Goal: Task Accomplishment & Management: Use online tool/utility

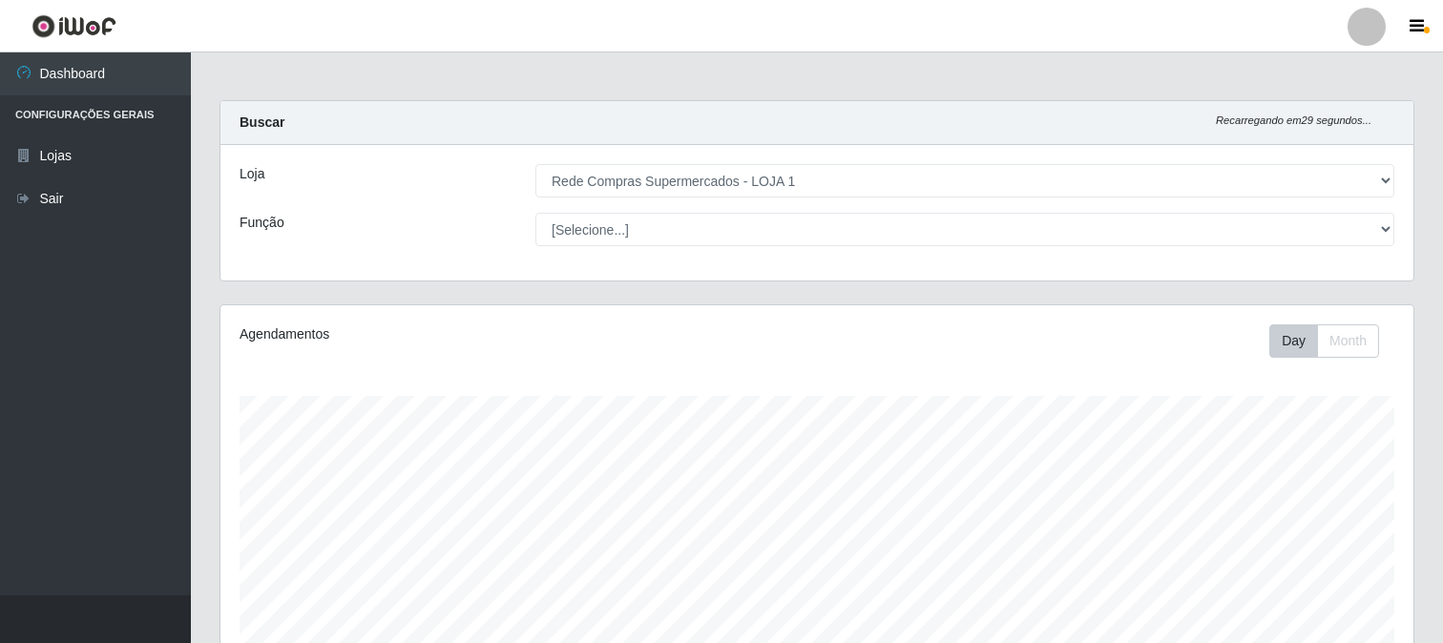
select select "158"
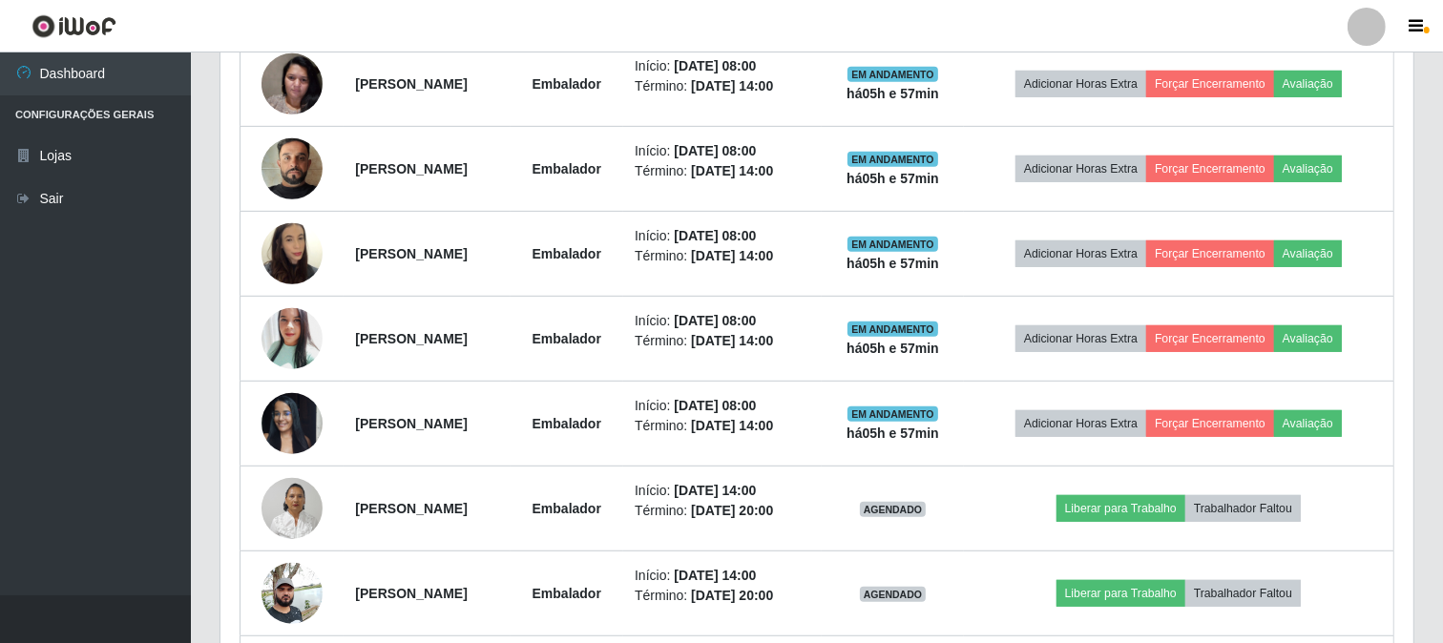
scroll to position [774, 0]
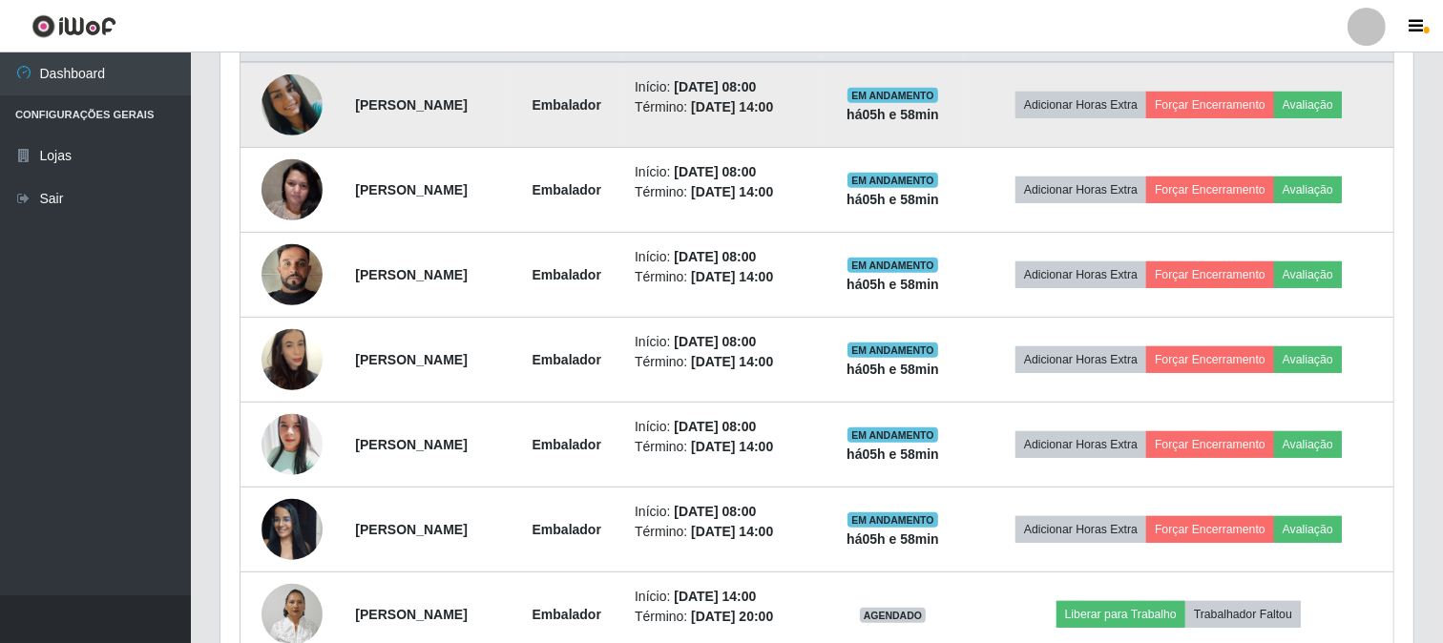
click at [1227, 84] on td "Adicionar Horas Extra Forçar Encerramento Avaliação" at bounding box center [1179, 105] width 430 height 86
click at [1228, 94] on button "Forçar Encerramento" at bounding box center [1210, 105] width 128 height 27
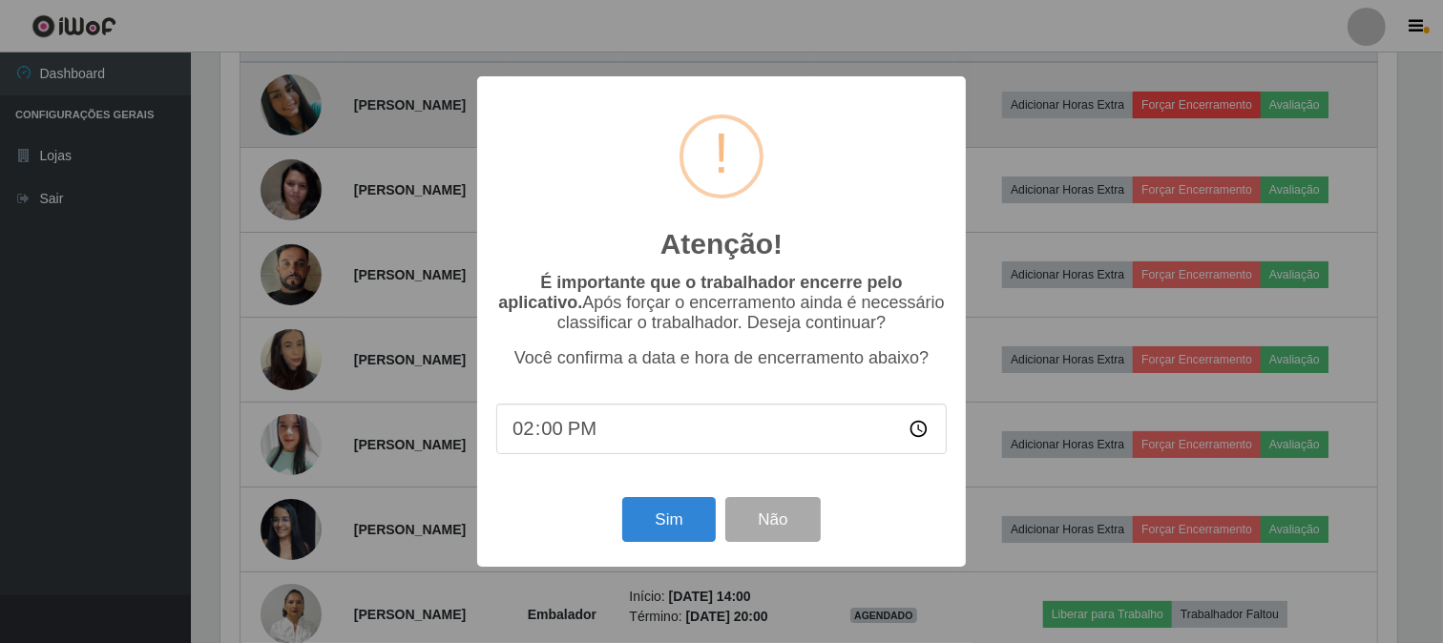
scroll to position [395, 1181]
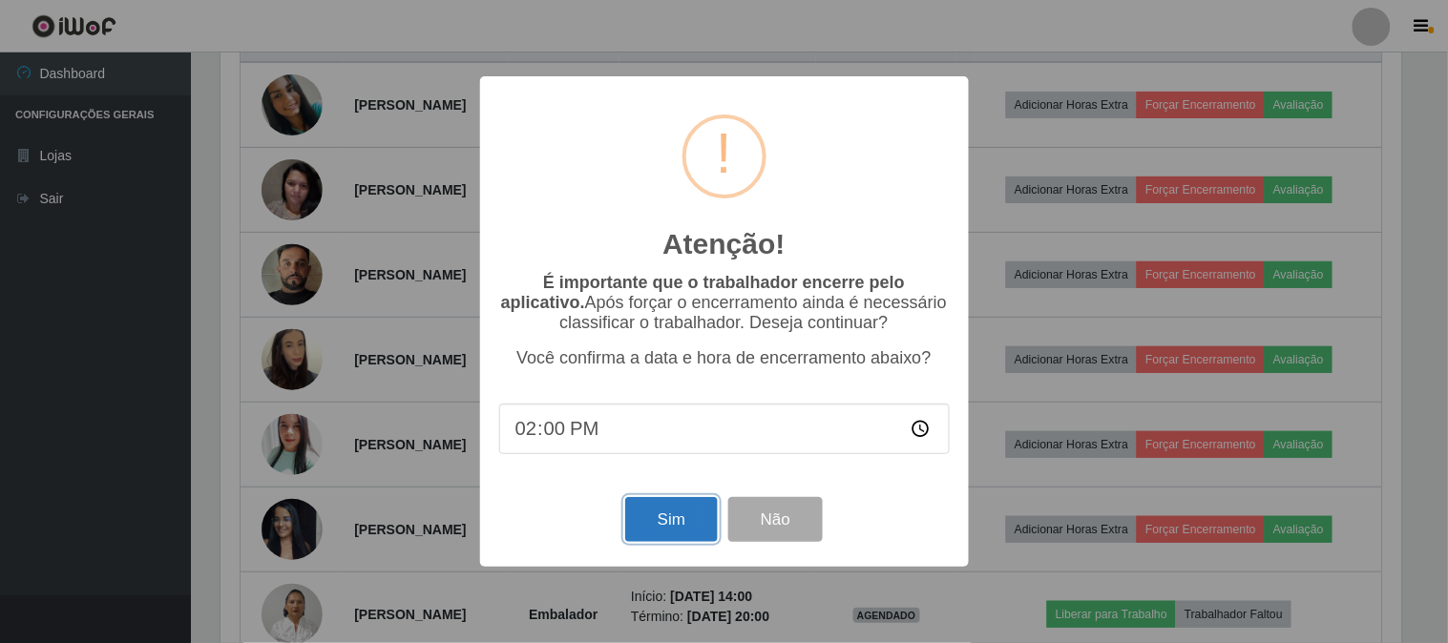
click at [690, 527] on button "Sim" at bounding box center [671, 519] width 93 height 45
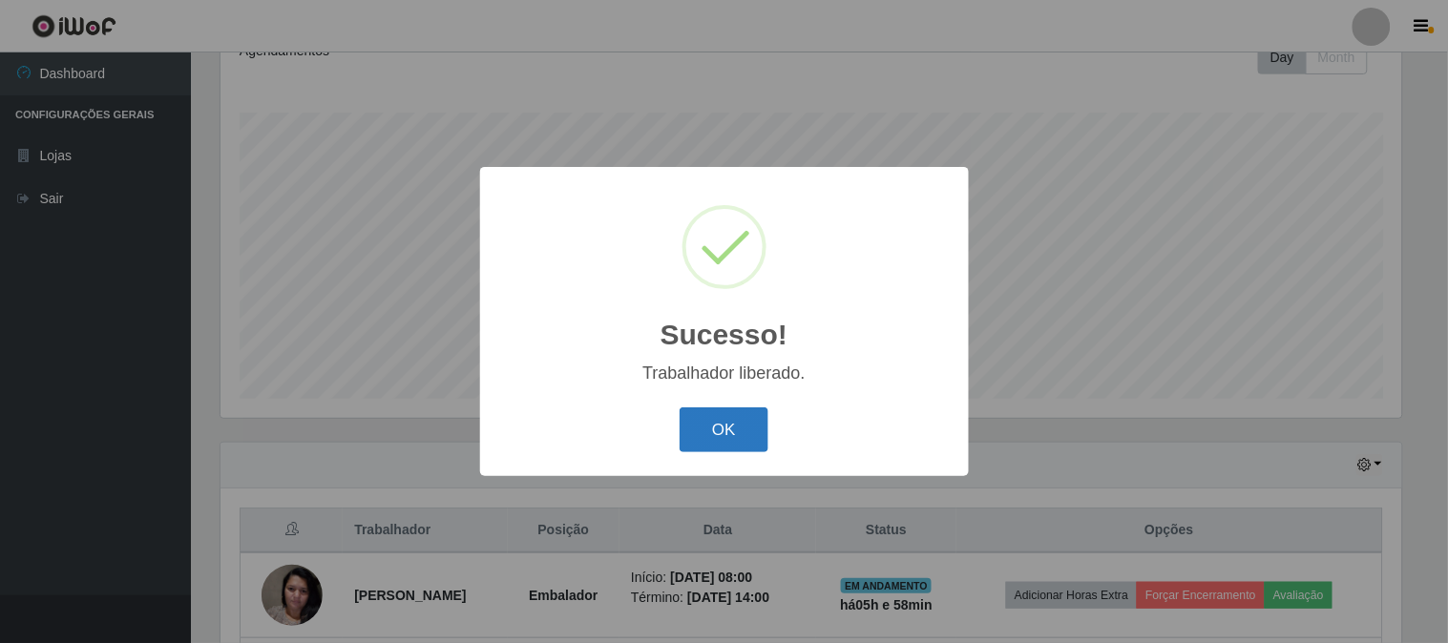
click at [745, 434] on button "OK" at bounding box center [724, 430] width 89 height 45
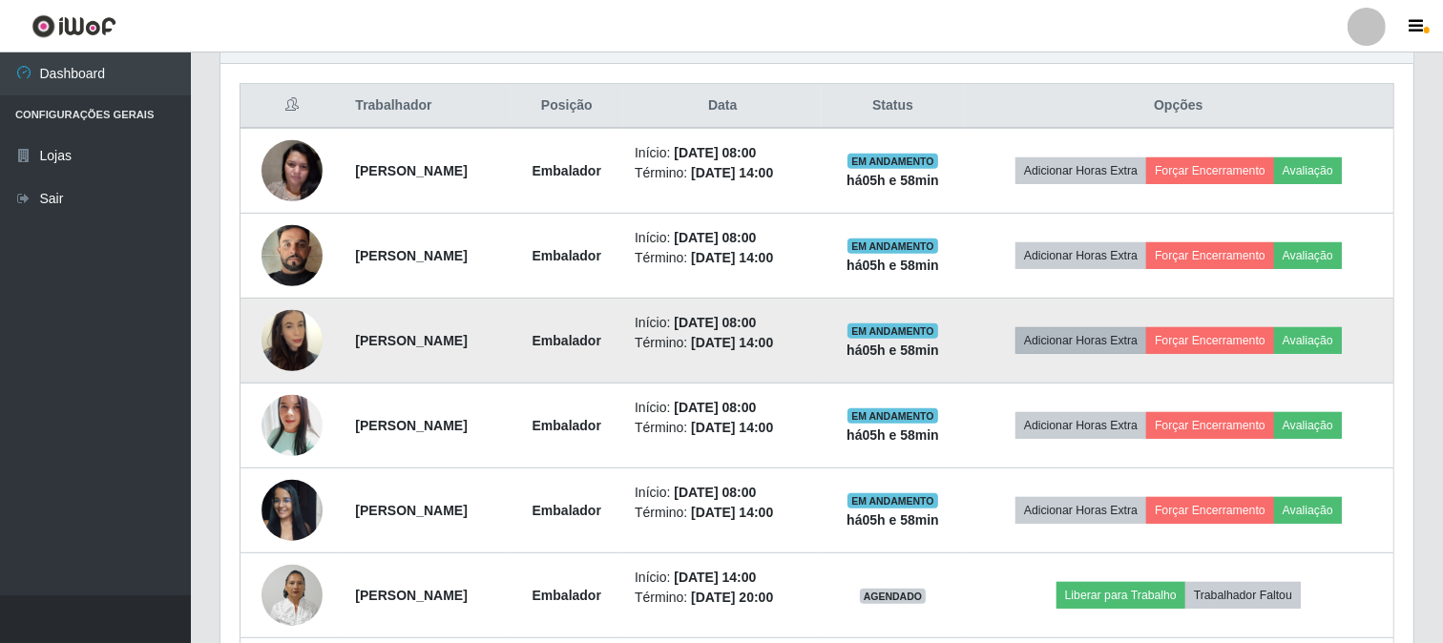
scroll to position [602, 0]
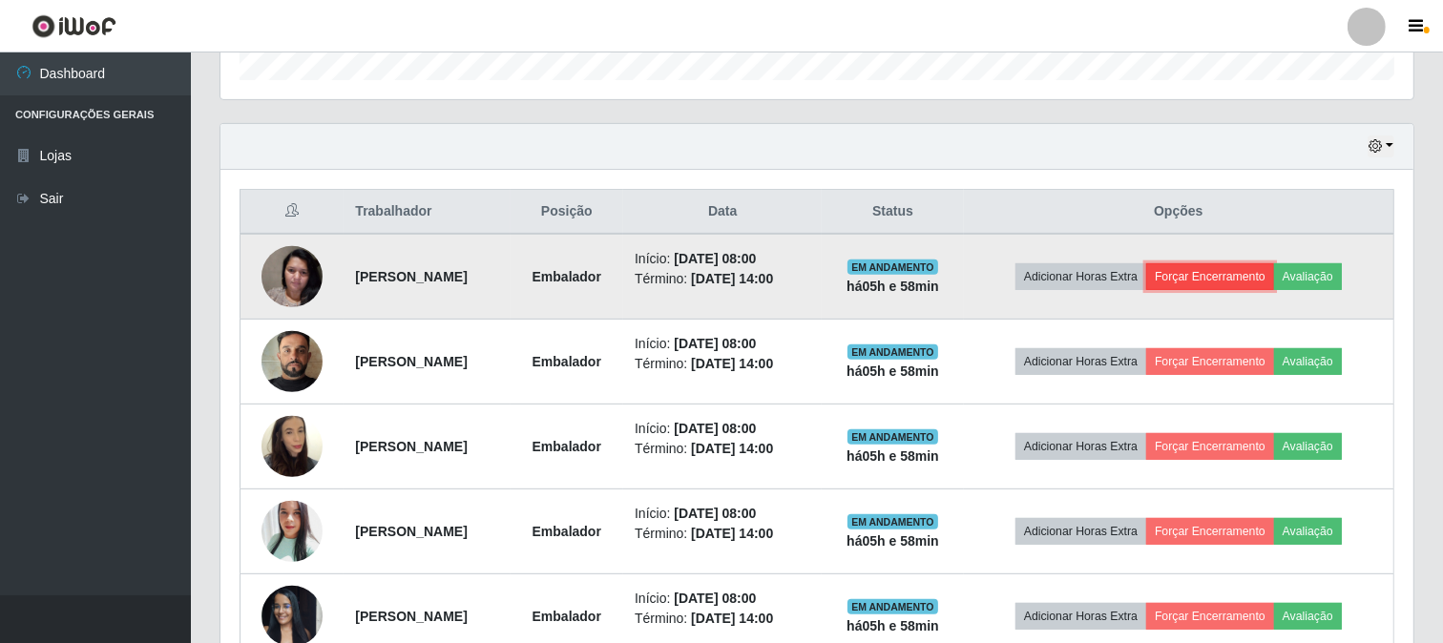
click at [1270, 275] on button "Forçar Encerramento" at bounding box center [1210, 276] width 128 height 27
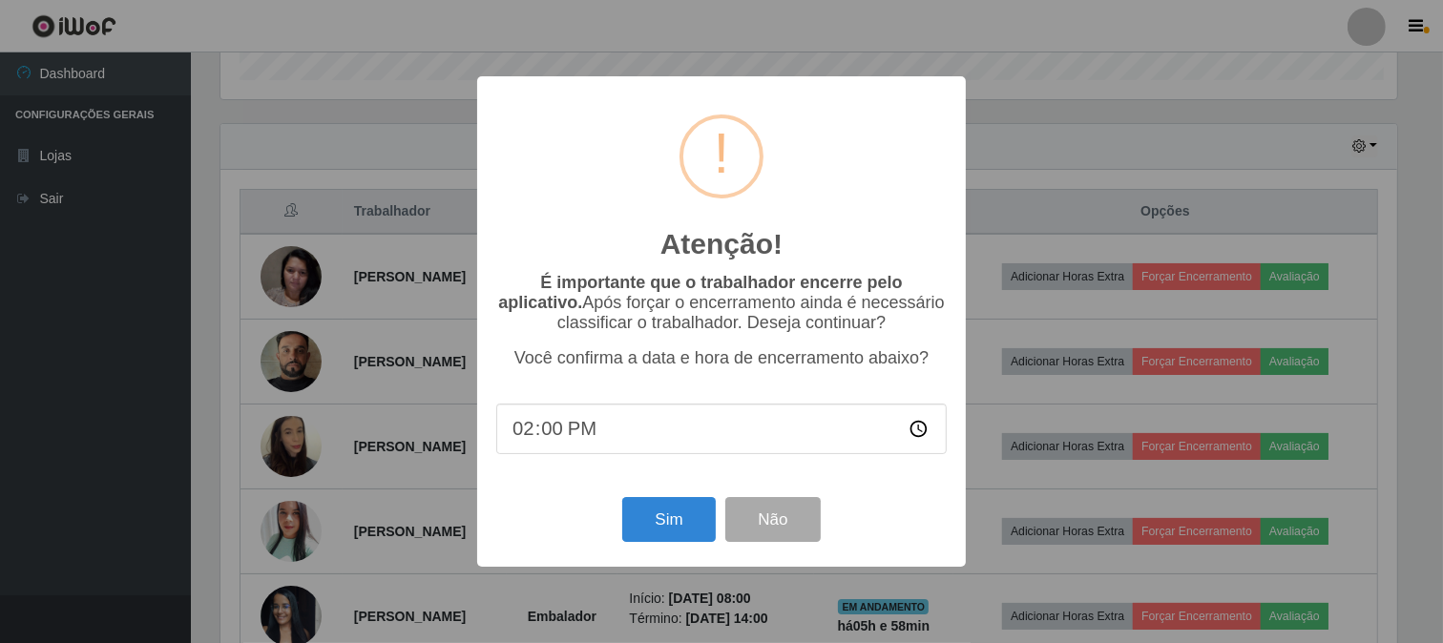
scroll to position [395, 1181]
click at [701, 520] on button "Sim" at bounding box center [671, 519] width 93 height 45
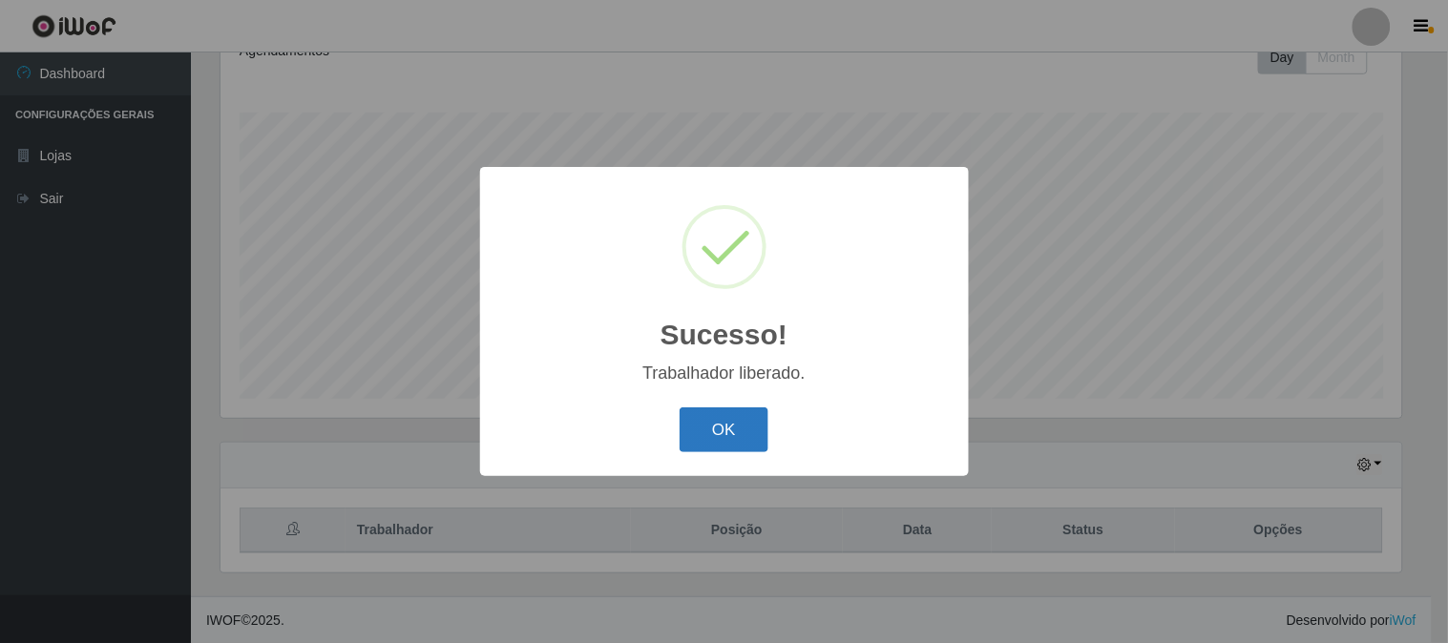
click at [735, 430] on button "OK" at bounding box center [724, 430] width 89 height 45
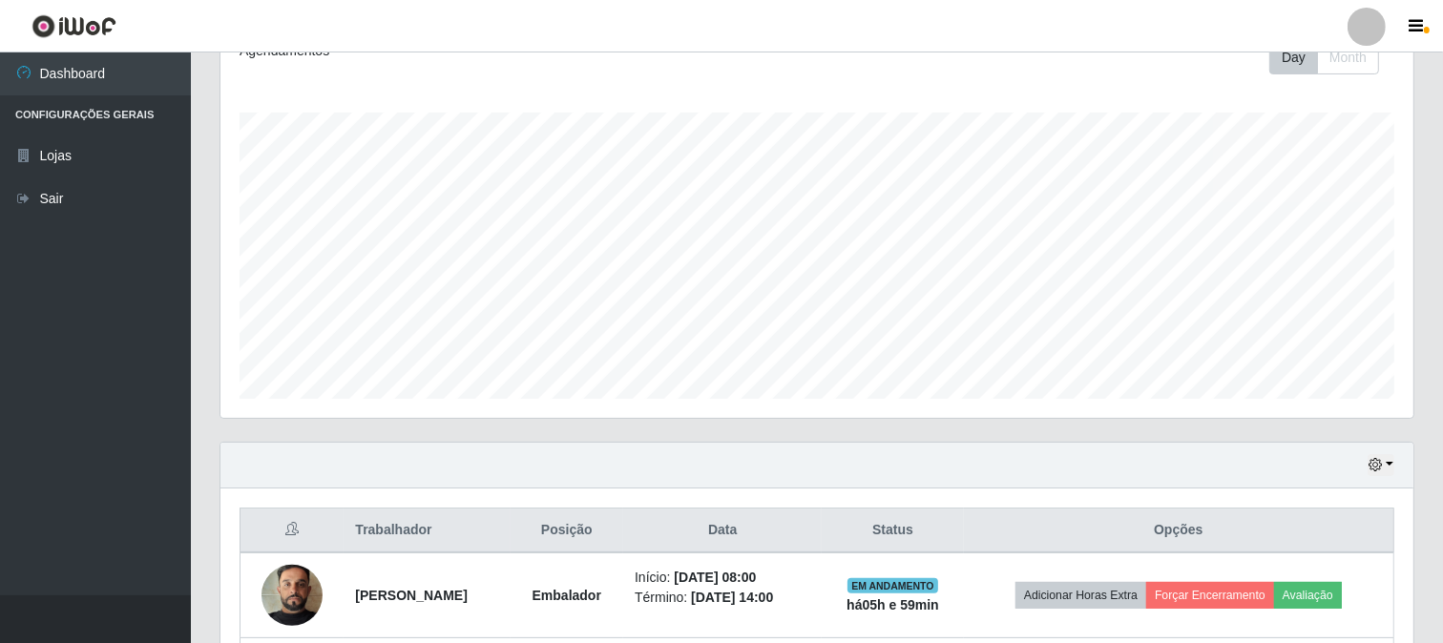
scroll to position [602, 0]
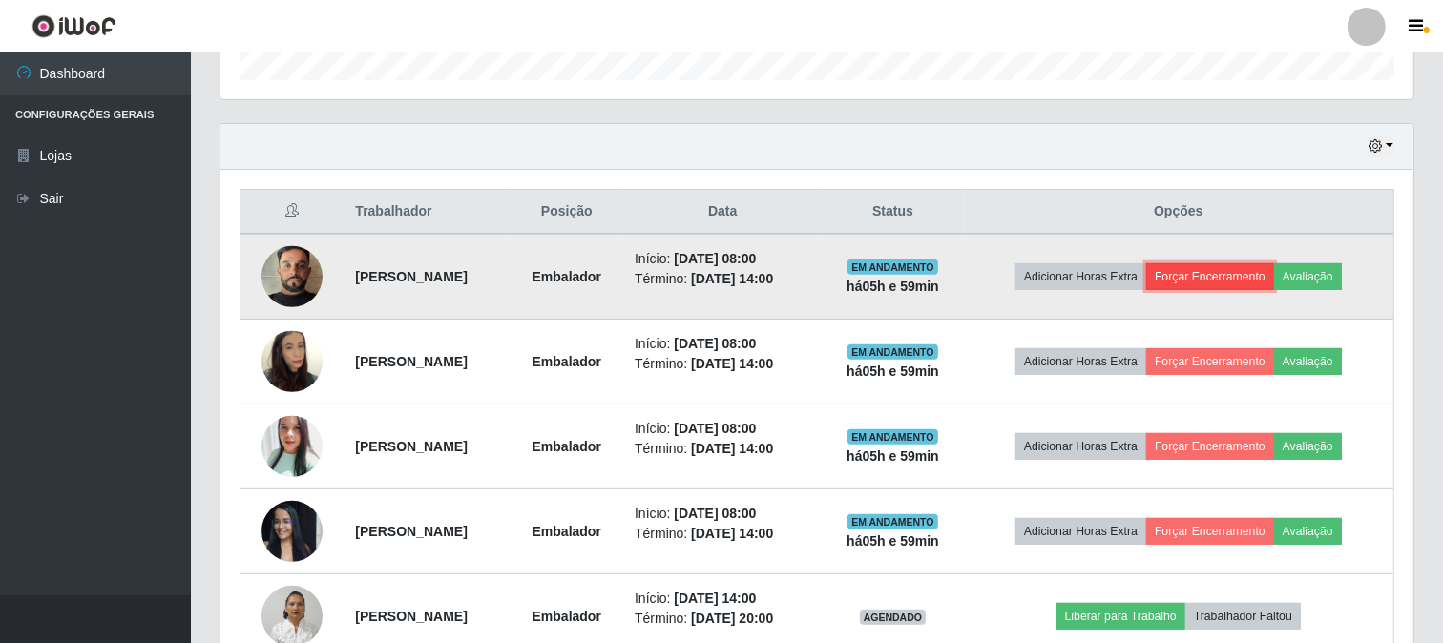
click at [1228, 277] on button "Forçar Encerramento" at bounding box center [1210, 276] width 128 height 27
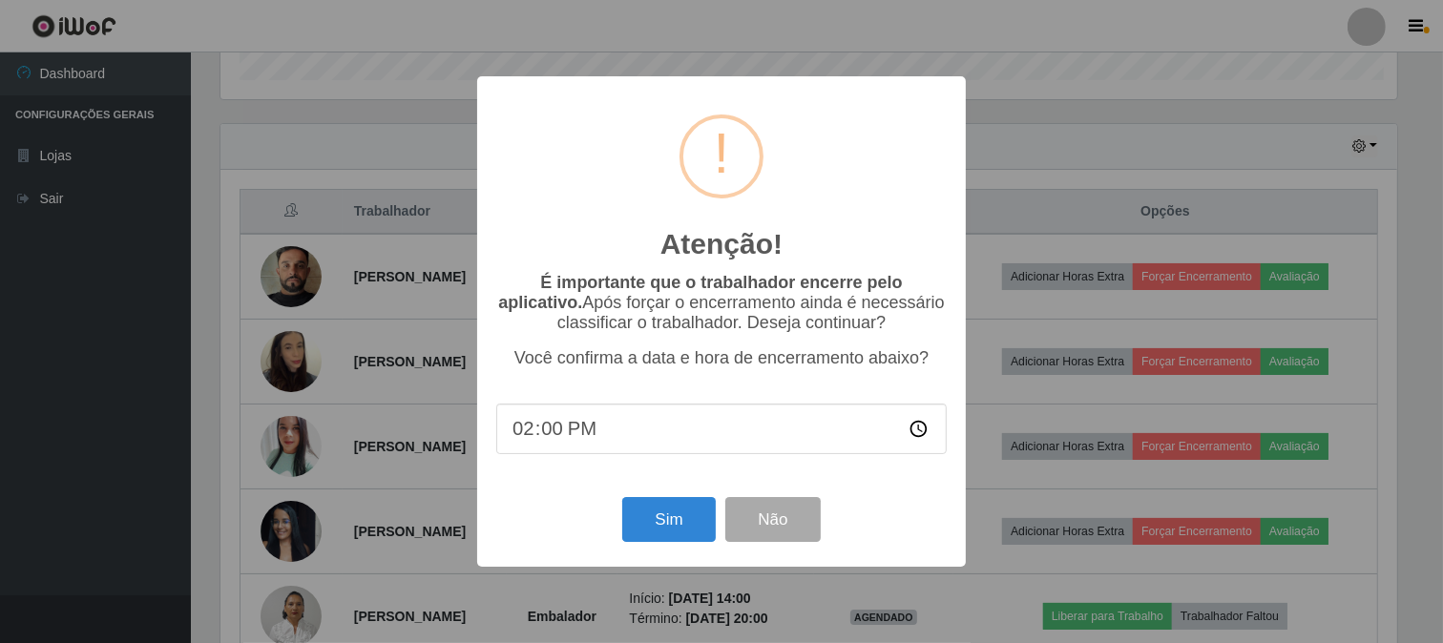
scroll to position [395, 1181]
click at [661, 515] on button "Sim" at bounding box center [671, 519] width 93 height 45
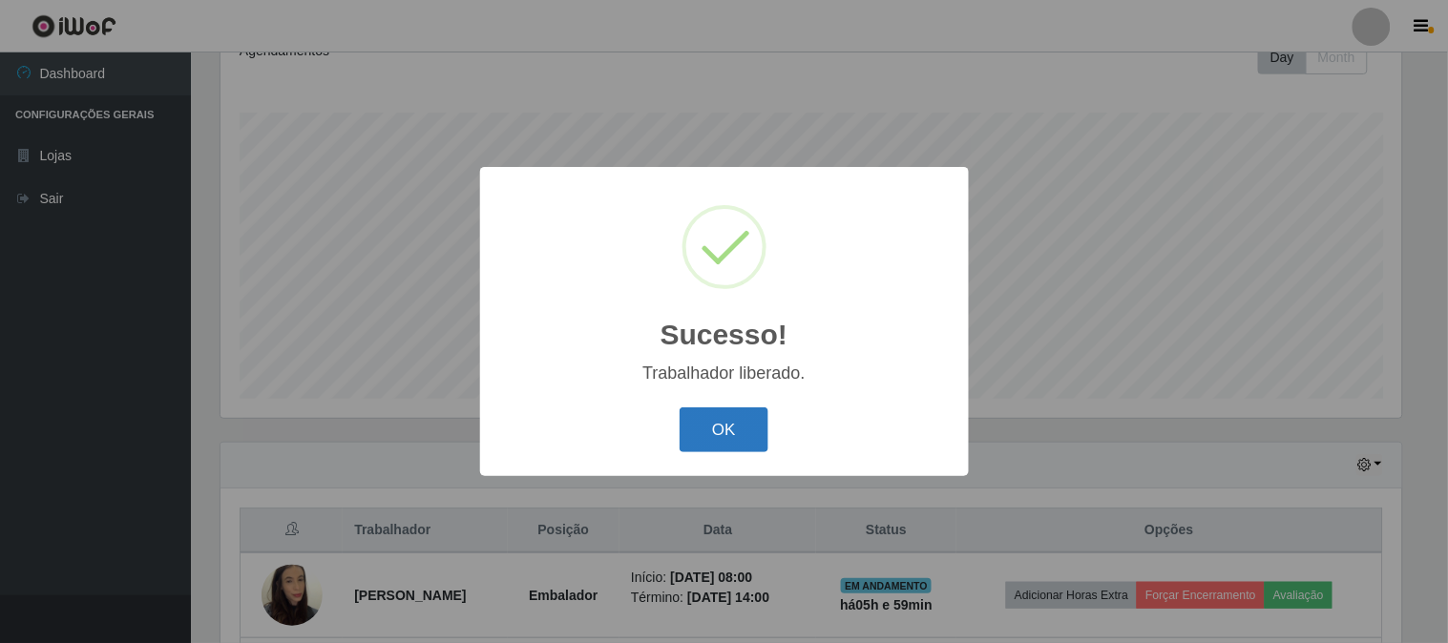
click at [722, 439] on button "OK" at bounding box center [724, 430] width 89 height 45
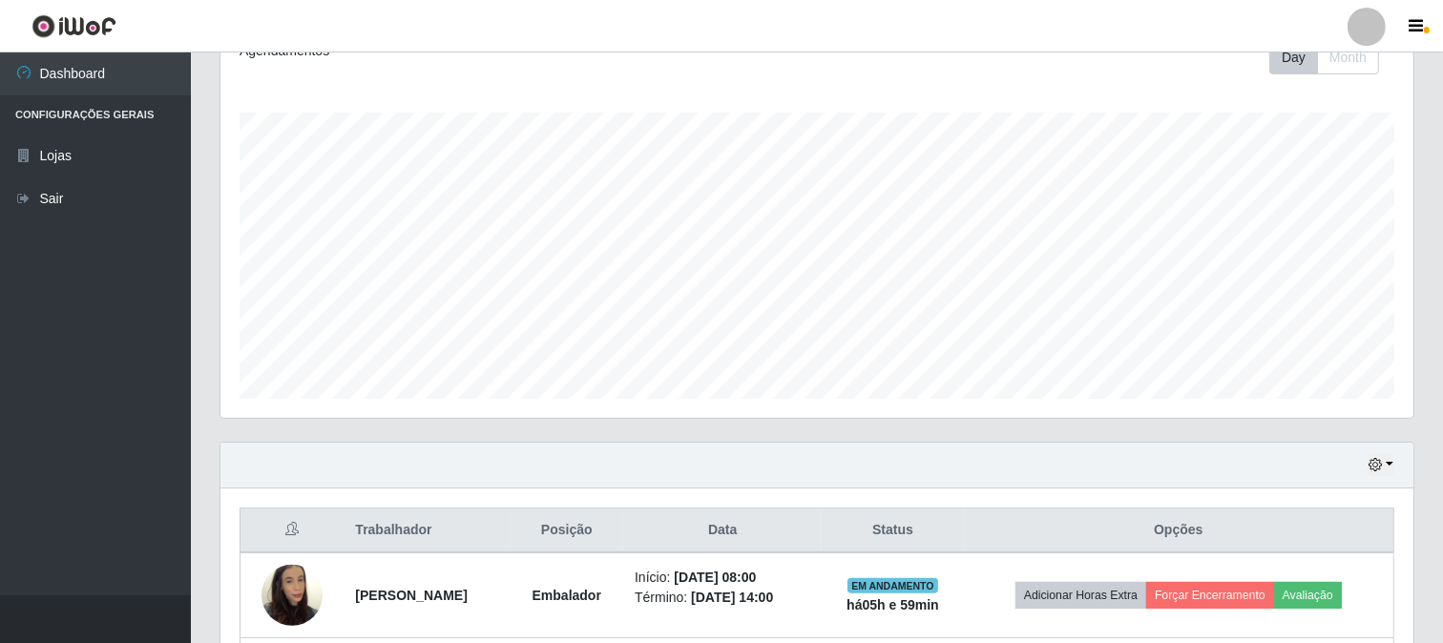
scroll to position [0, 0]
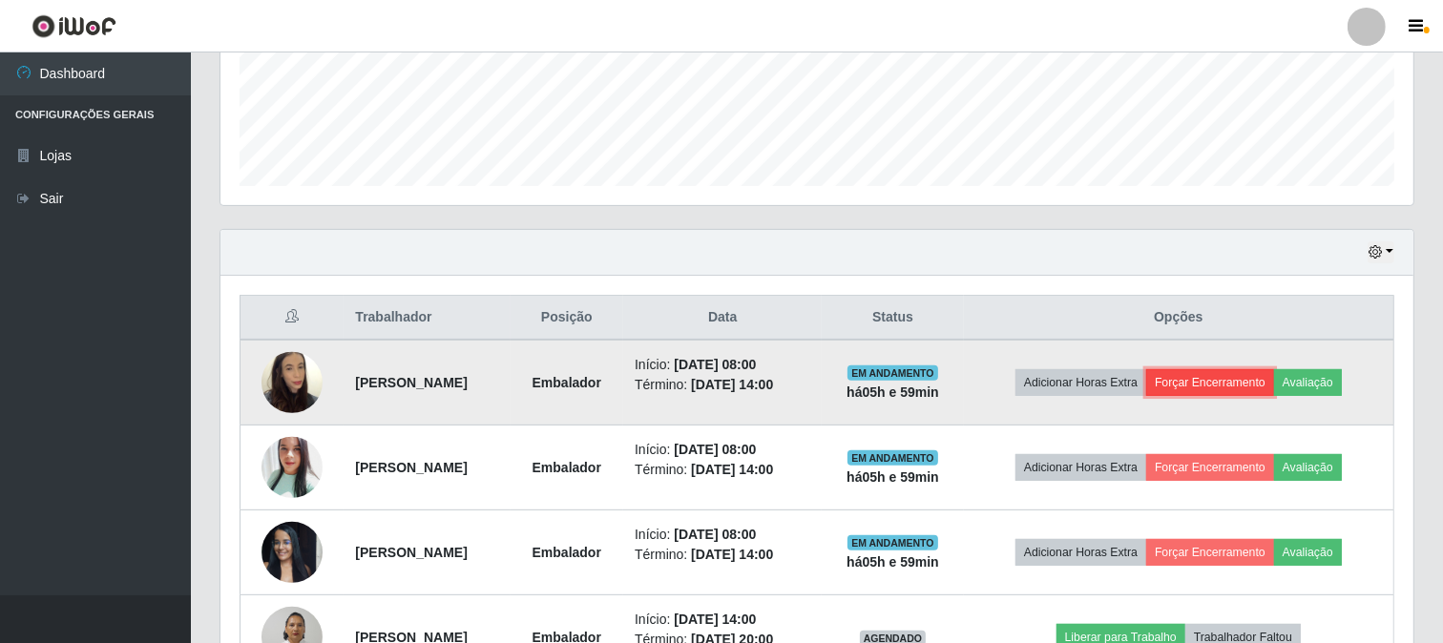
click at [1261, 386] on button "Forçar Encerramento" at bounding box center [1210, 382] width 128 height 27
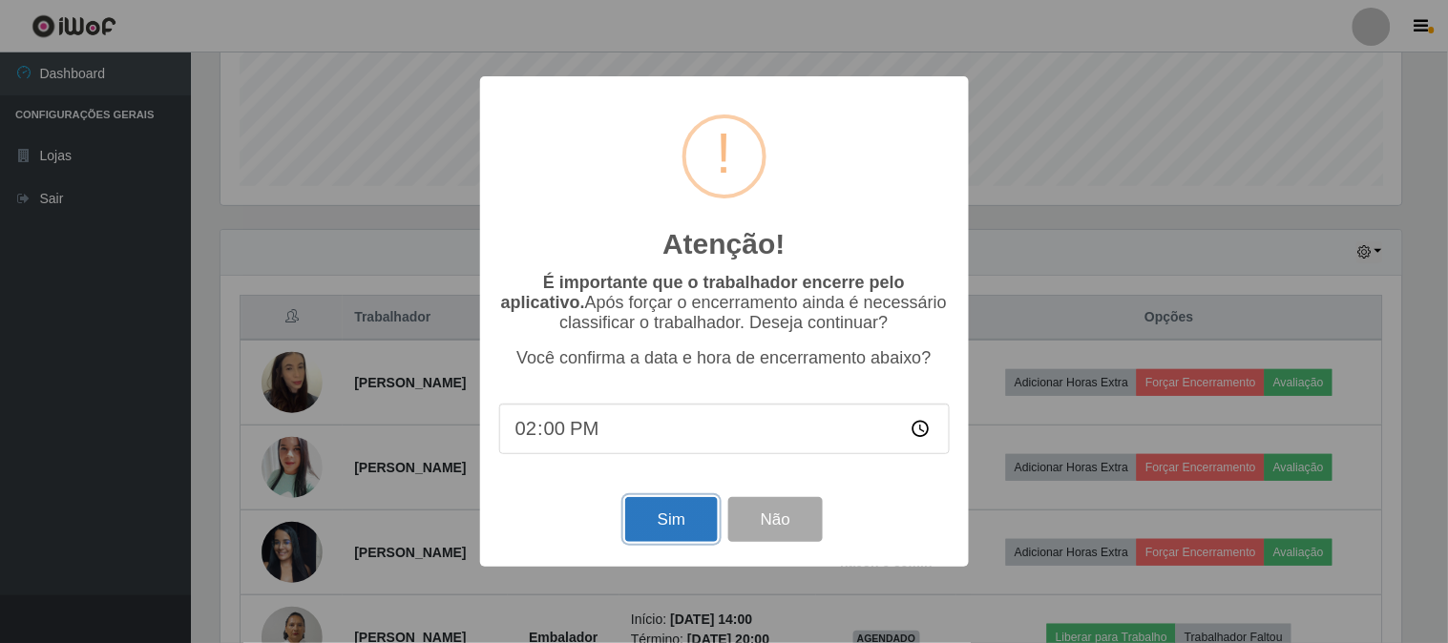
click at [681, 517] on button "Sim" at bounding box center [671, 519] width 93 height 45
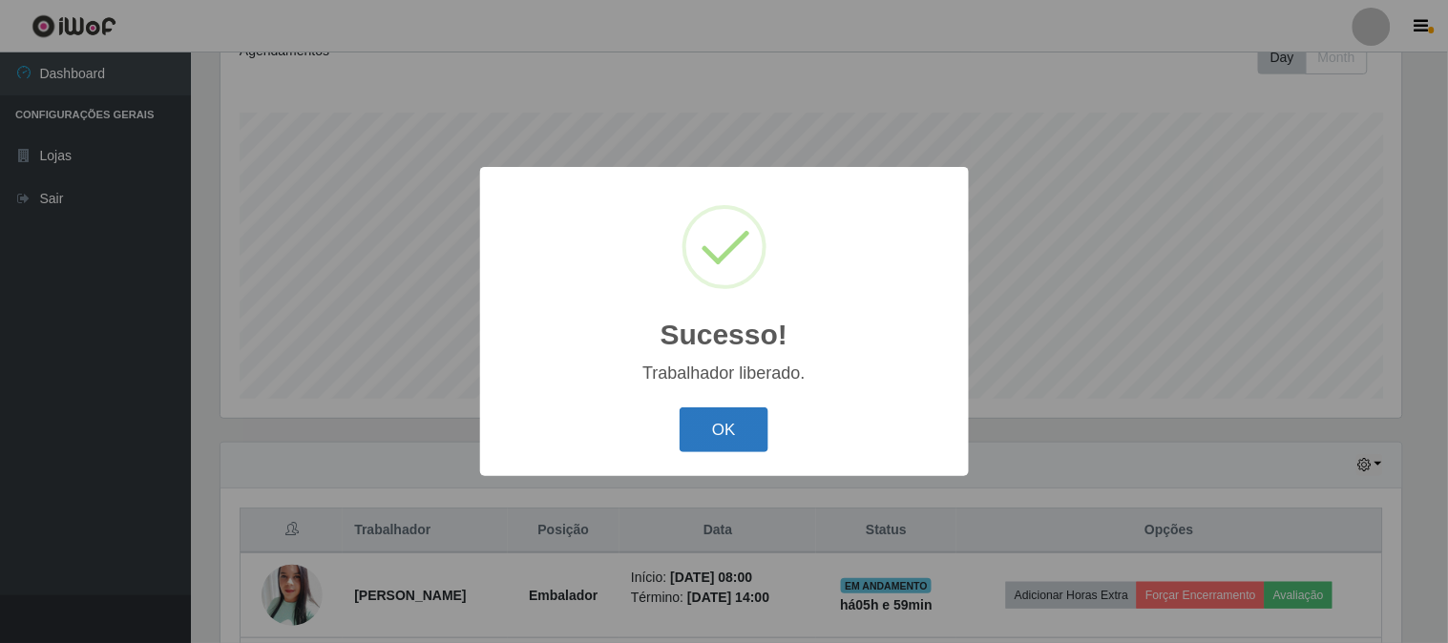
click at [741, 428] on button "OK" at bounding box center [724, 430] width 89 height 45
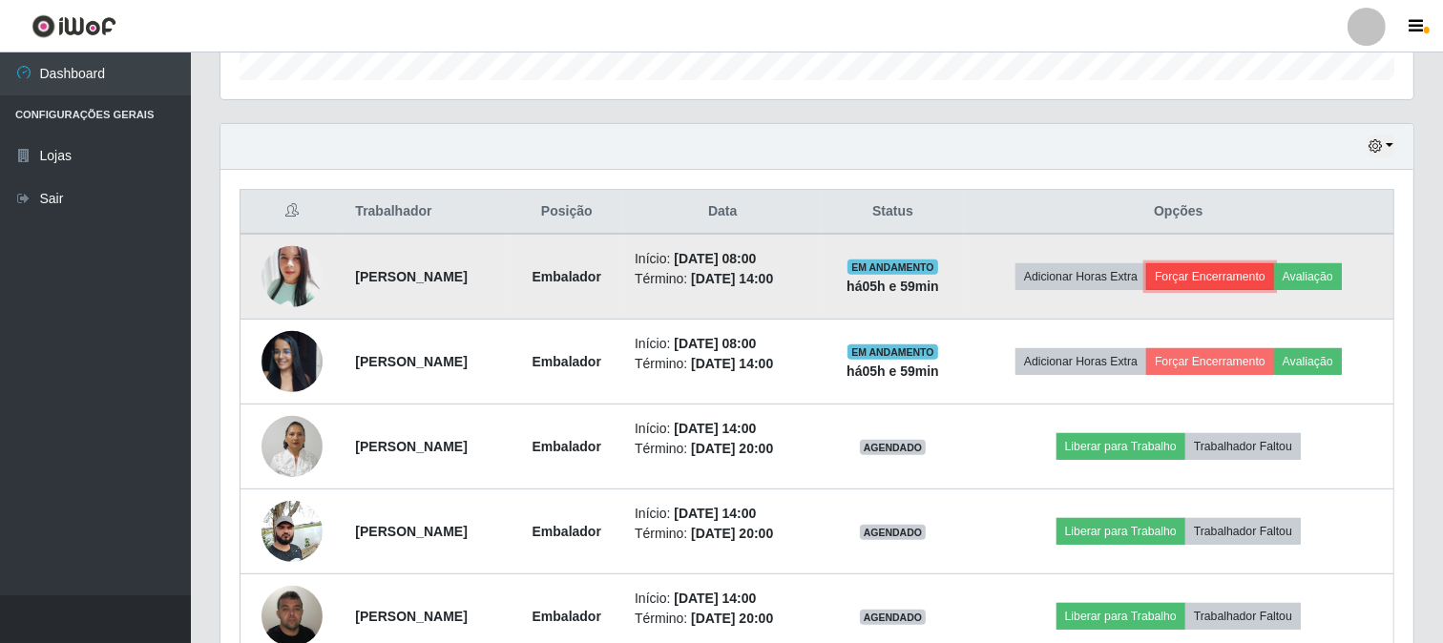
click at [1235, 282] on button "Forçar Encerramento" at bounding box center [1210, 276] width 128 height 27
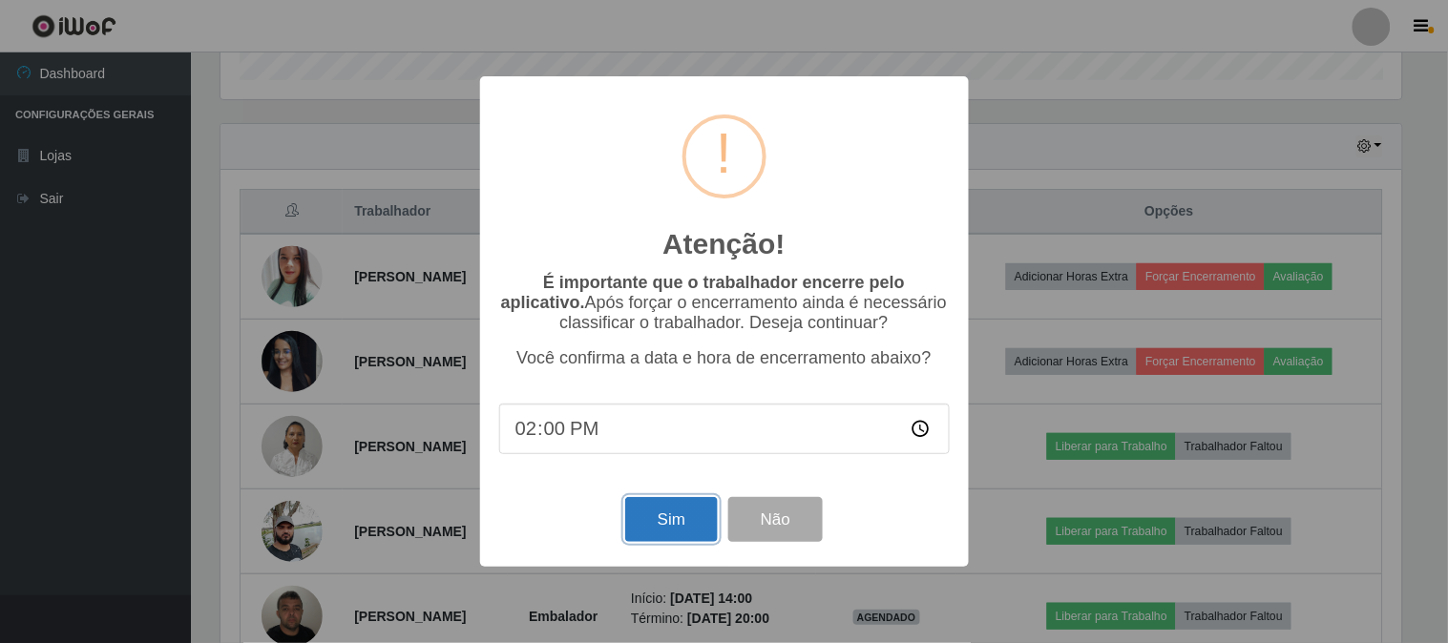
click at [680, 520] on button "Sim" at bounding box center [671, 519] width 93 height 45
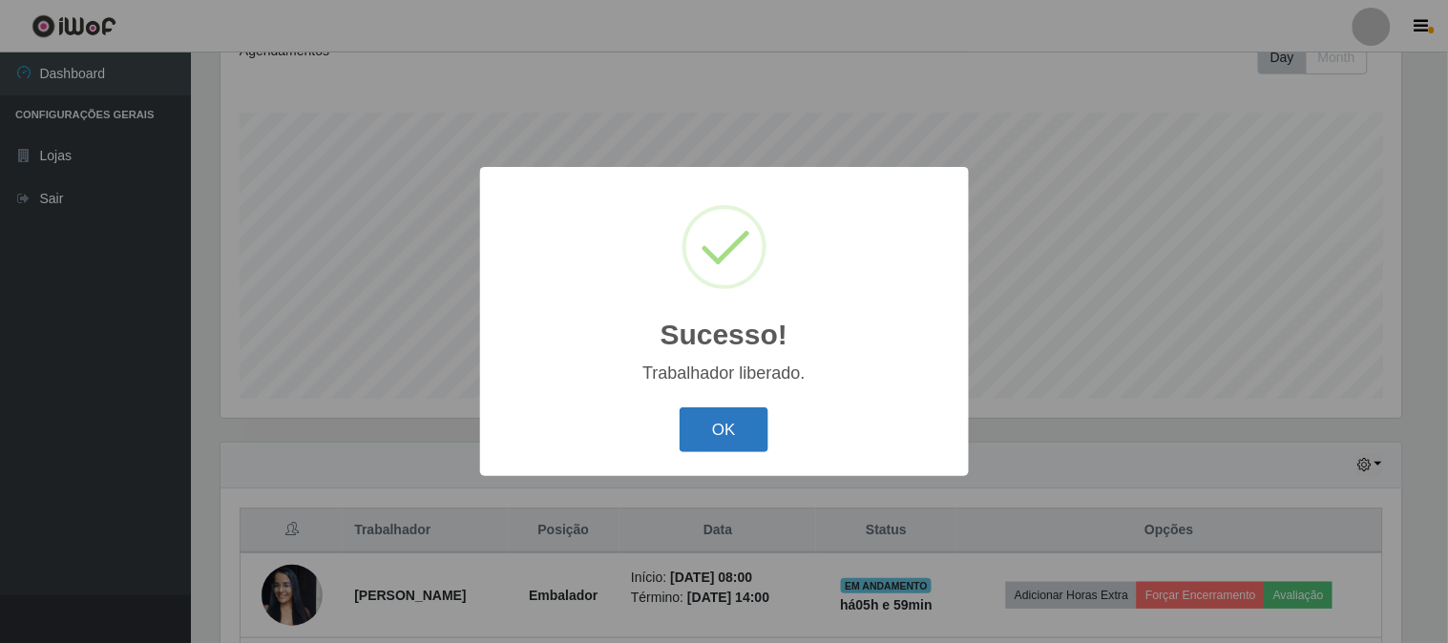
click at [729, 427] on button "OK" at bounding box center [724, 430] width 89 height 45
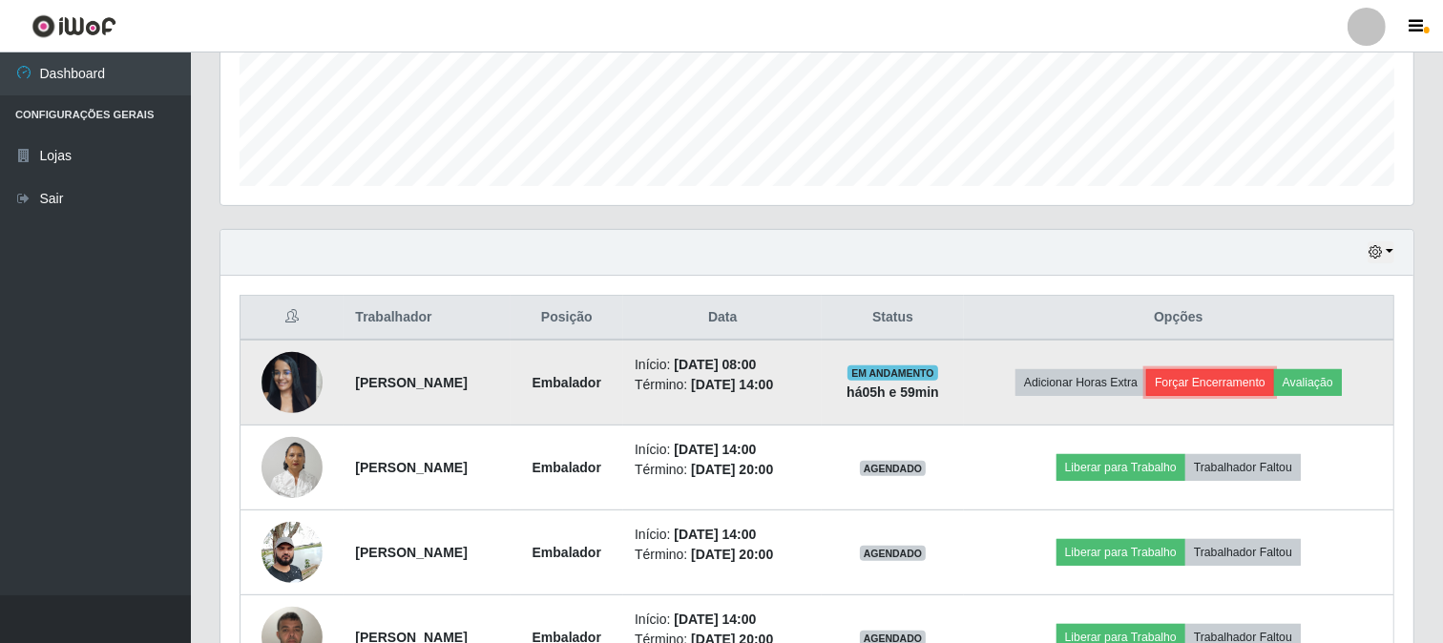
click at [1217, 372] on button "Forçar Encerramento" at bounding box center [1210, 382] width 128 height 27
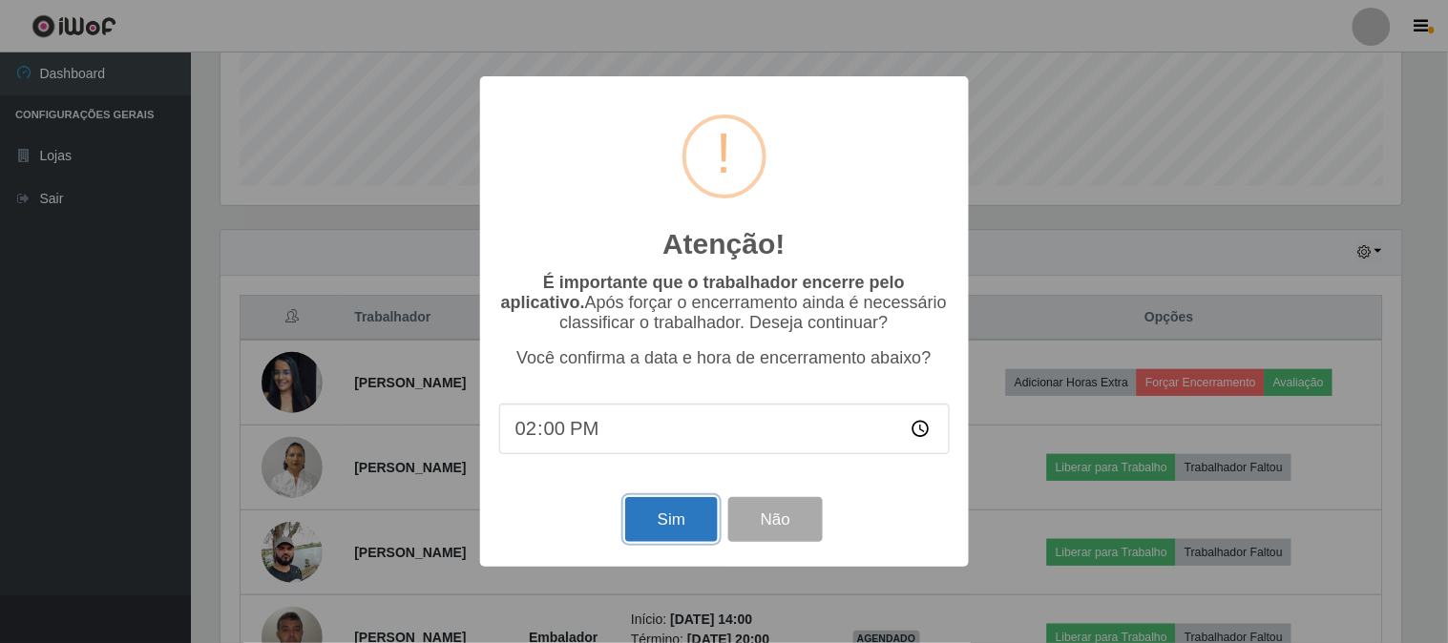
click at [672, 513] on button "Sim" at bounding box center [671, 519] width 93 height 45
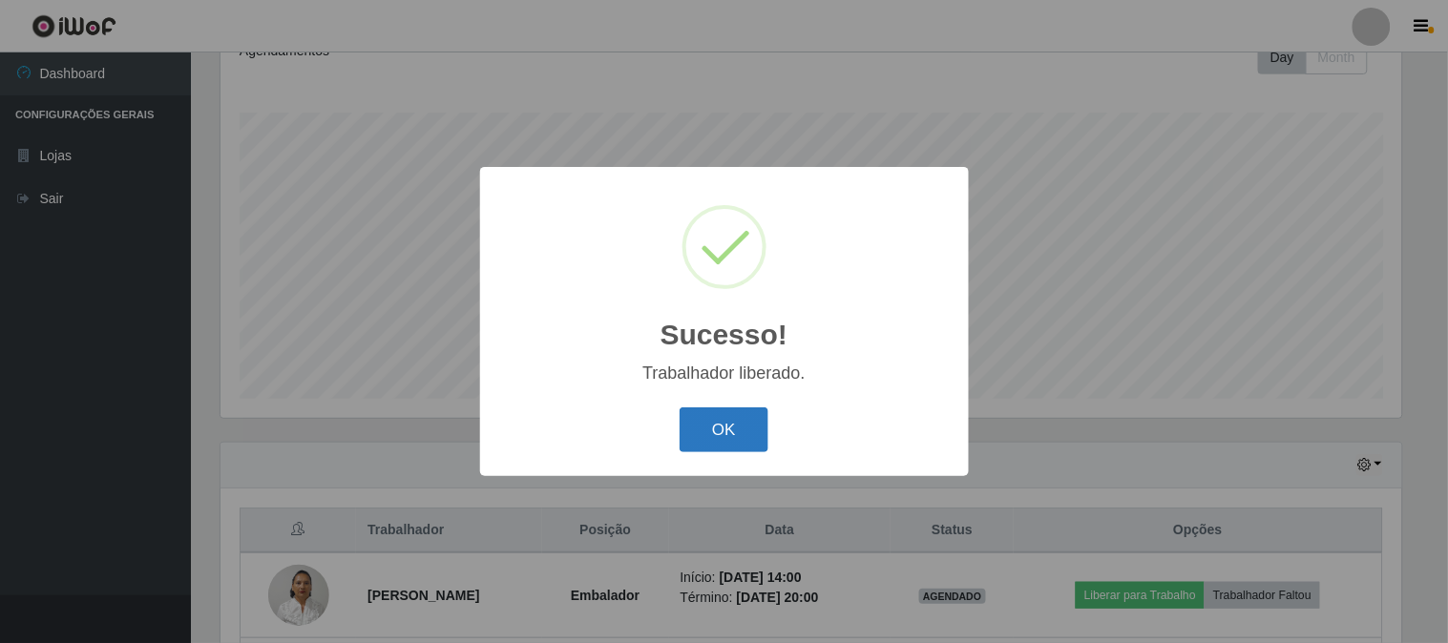
click at [747, 427] on button "OK" at bounding box center [724, 430] width 89 height 45
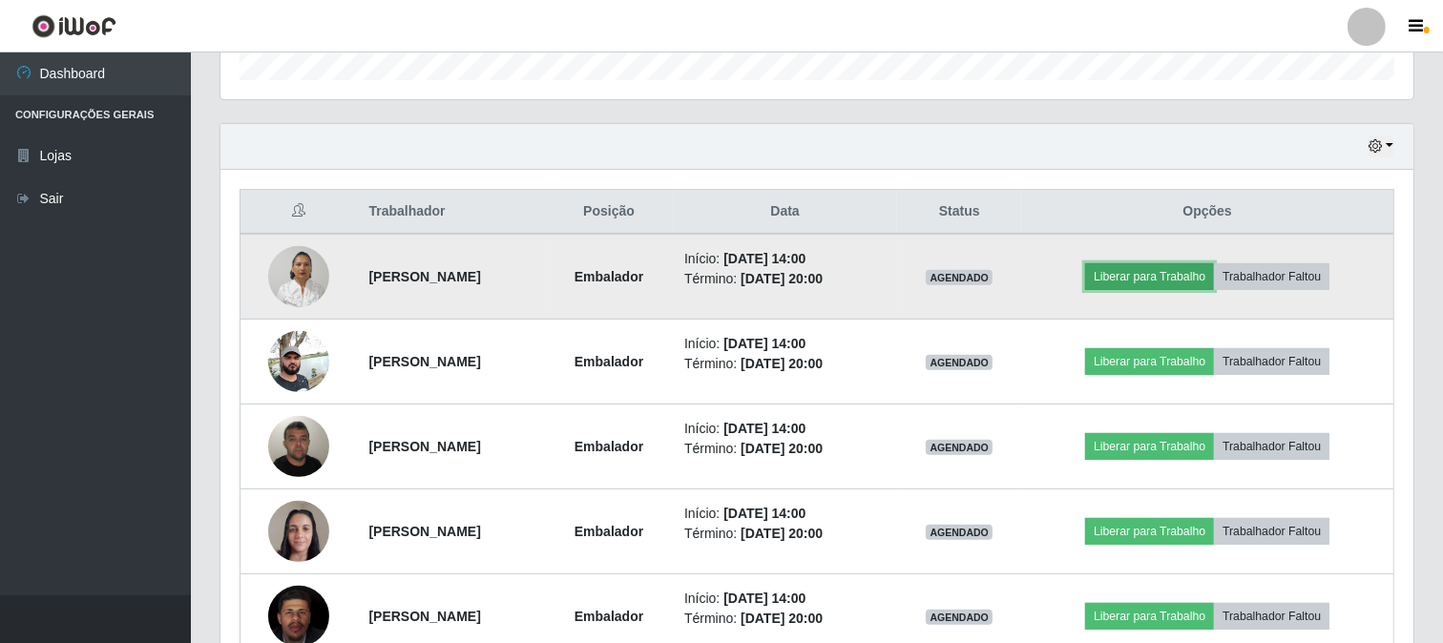
click at [1175, 278] on button "Liberar para Trabalho" at bounding box center [1149, 276] width 129 height 27
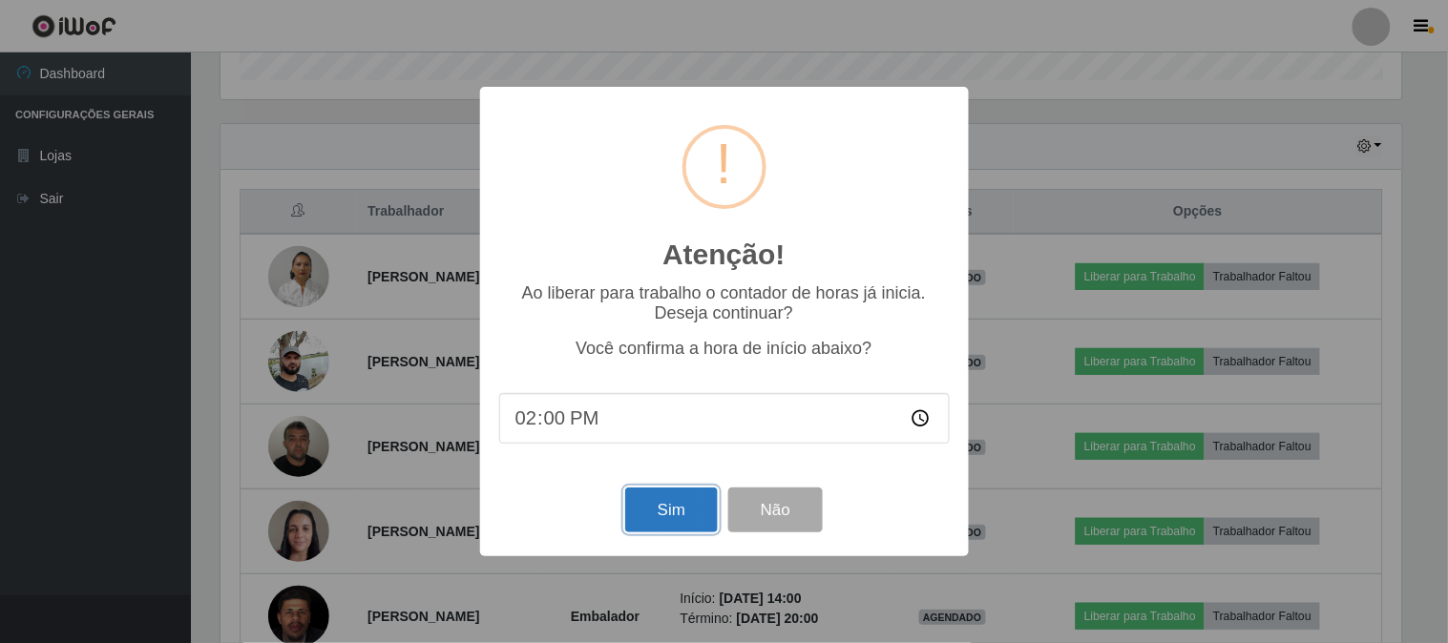
click at [681, 525] on button "Sim" at bounding box center [671, 510] width 93 height 45
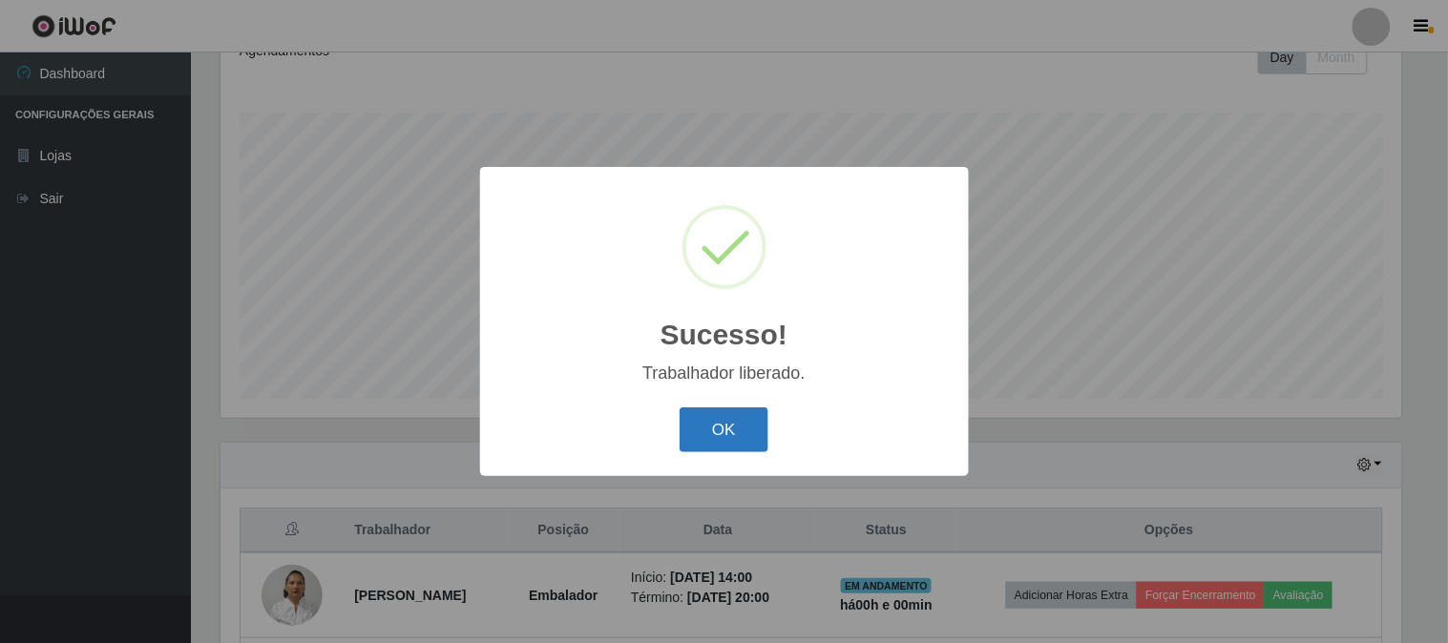
click at [756, 424] on button "OK" at bounding box center [724, 430] width 89 height 45
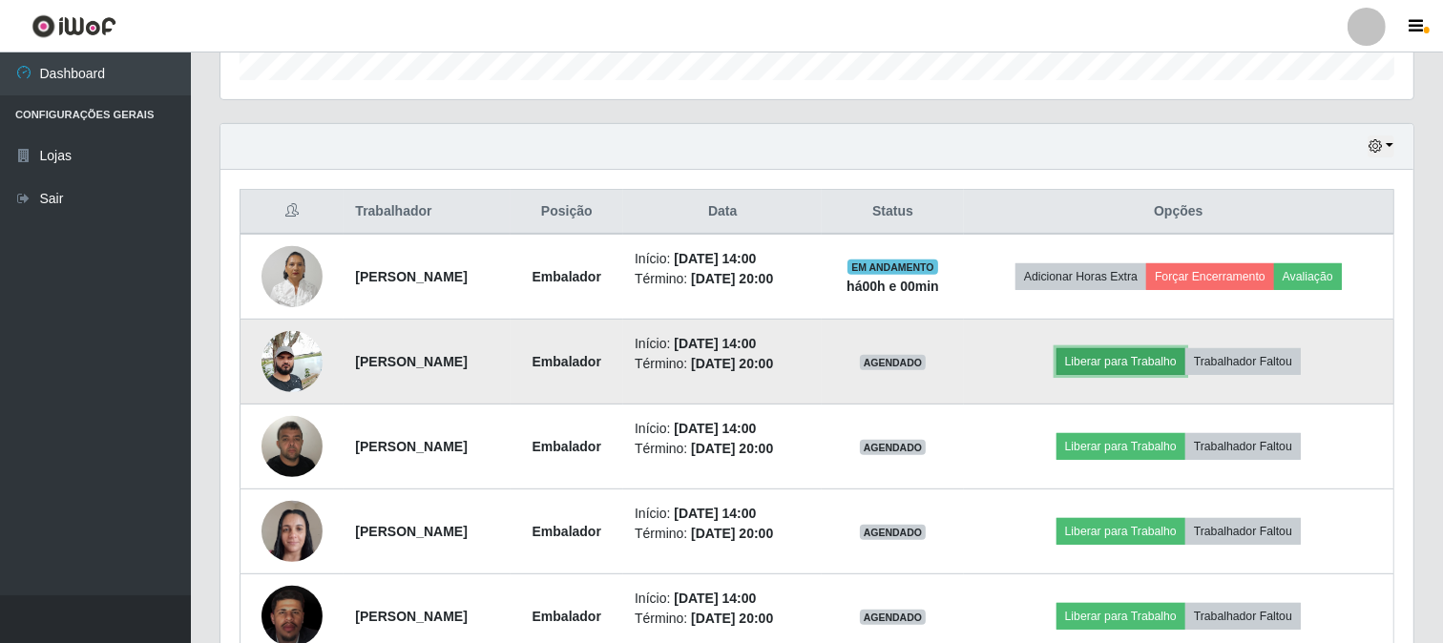
click at [1151, 360] on button "Liberar para Trabalho" at bounding box center [1121, 361] width 129 height 27
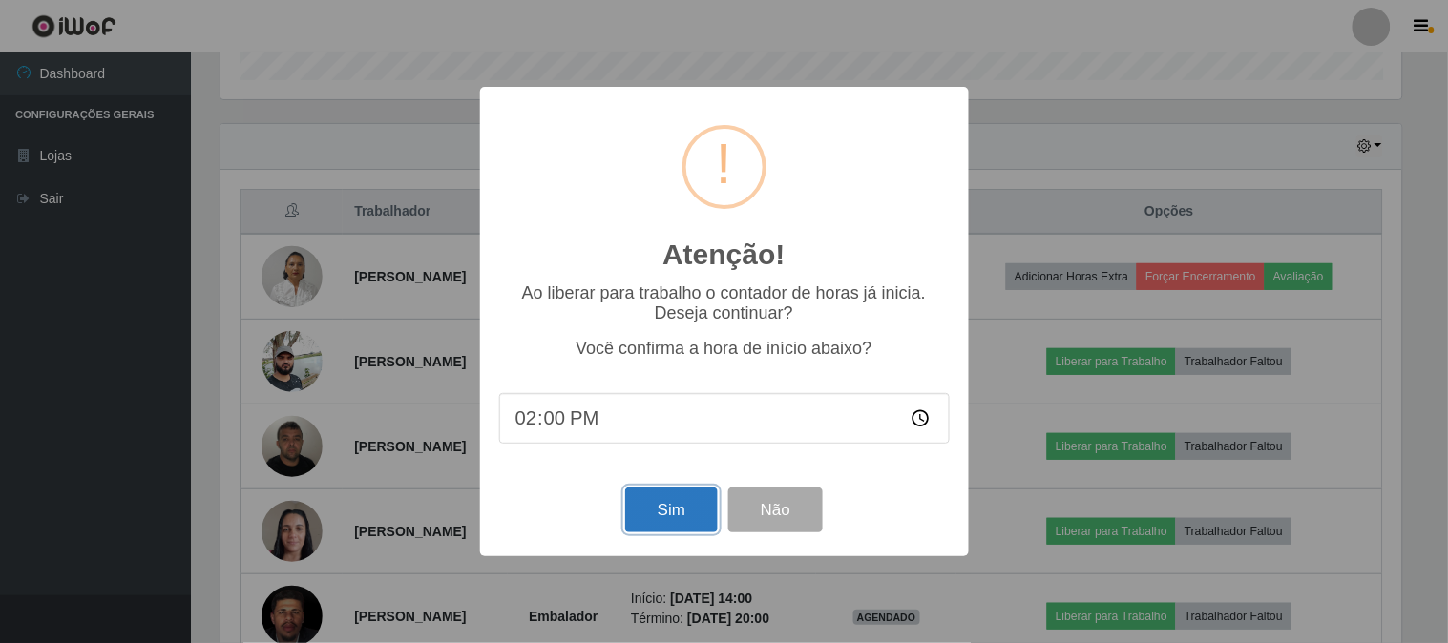
click at [638, 506] on button "Sim" at bounding box center [671, 510] width 93 height 45
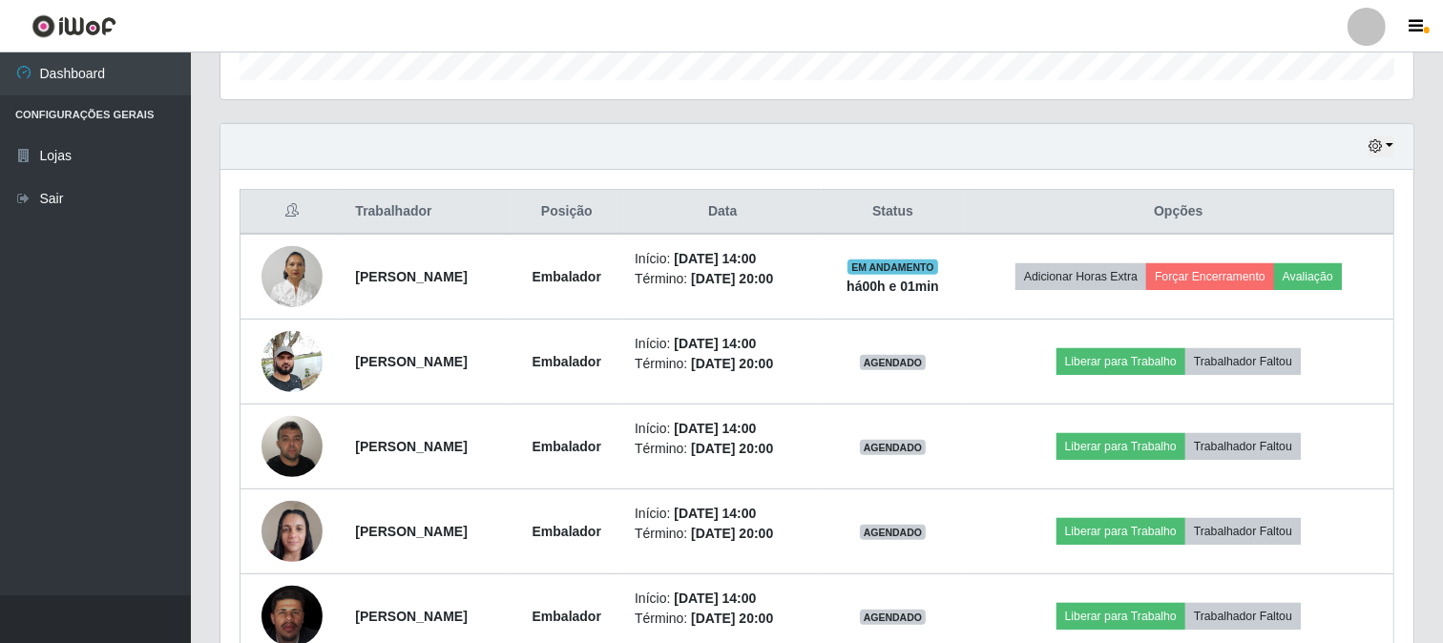
scroll to position [395, 1181]
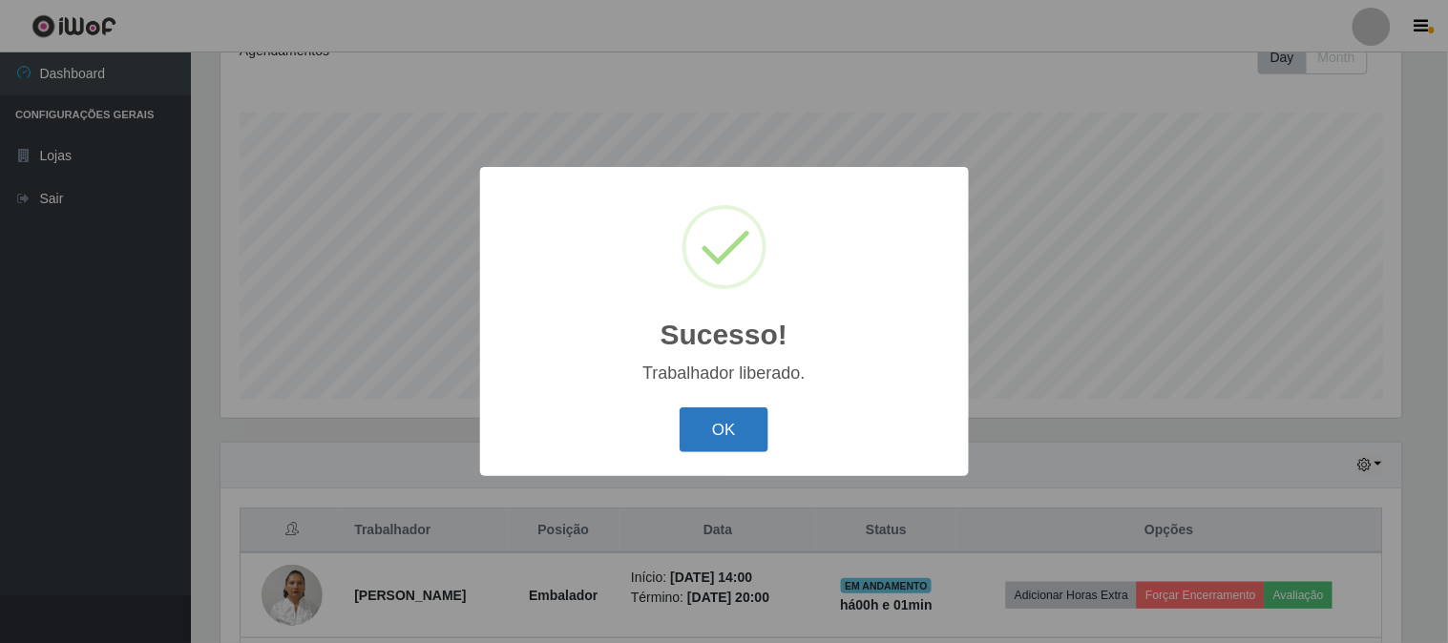
click at [727, 416] on button "OK" at bounding box center [724, 430] width 89 height 45
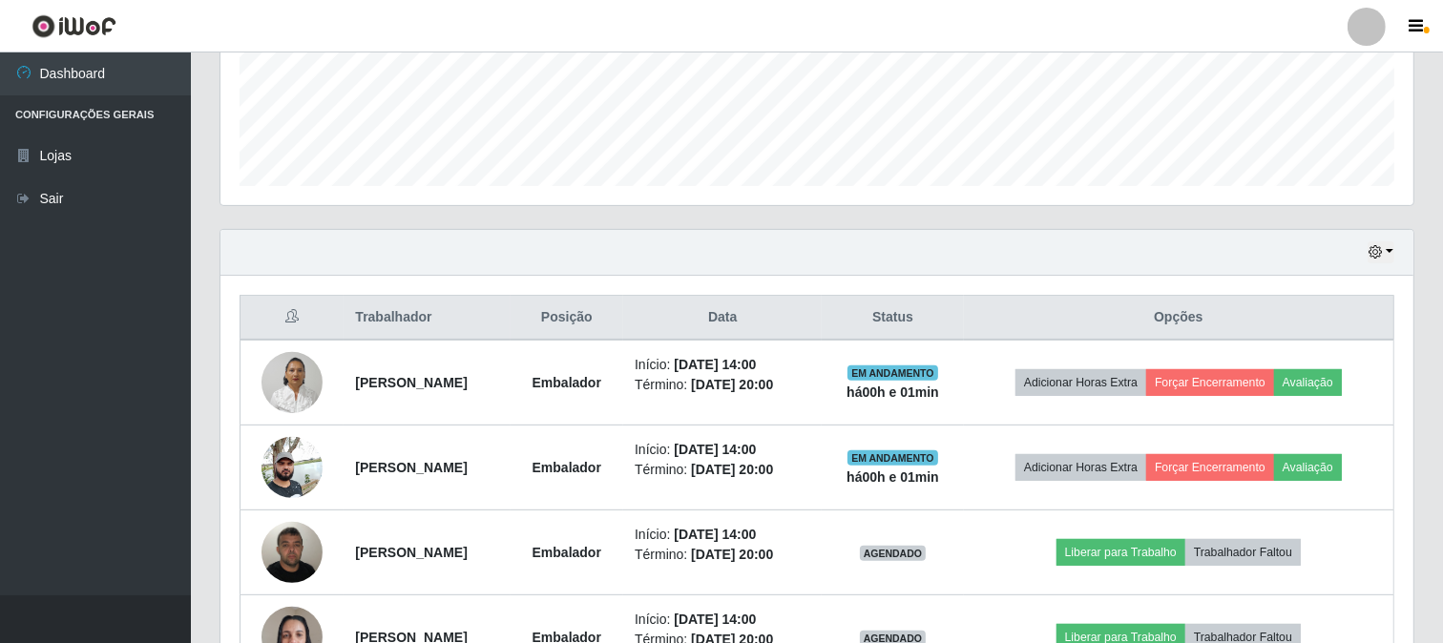
scroll to position [708, 0]
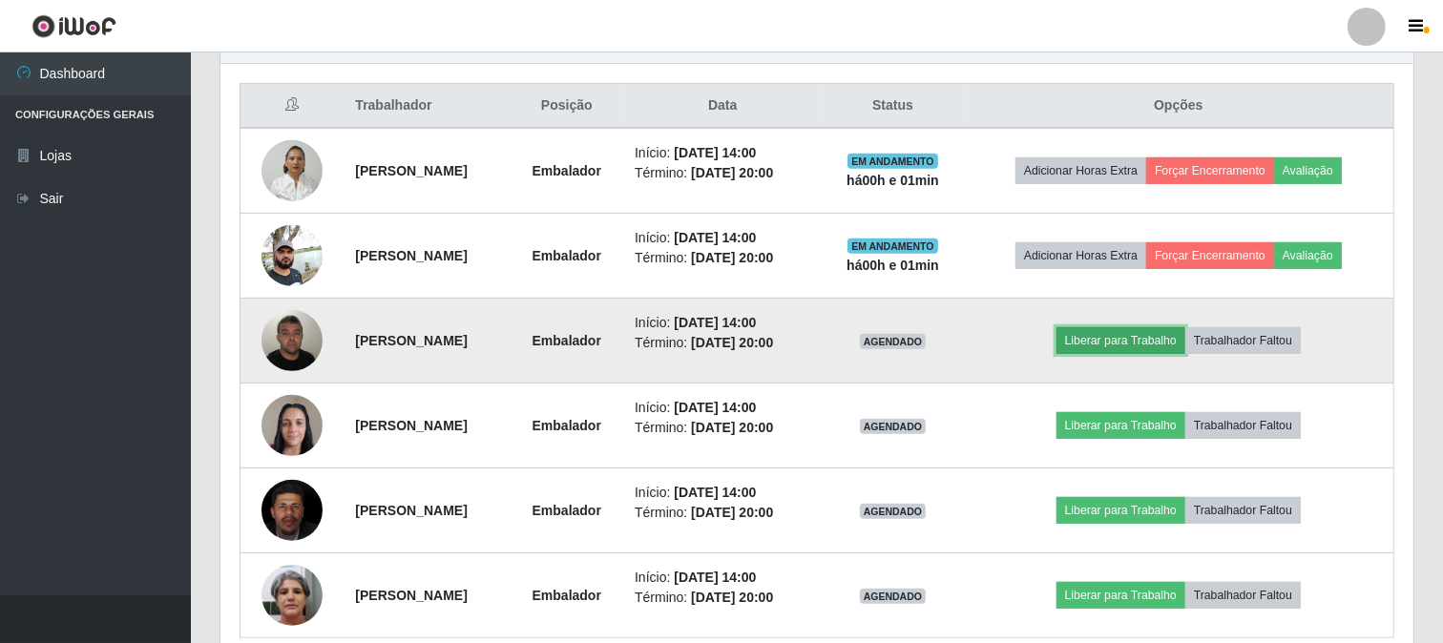
click at [1130, 342] on button "Liberar para Trabalho" at bounding box center [1121, 340] width 129 height 27
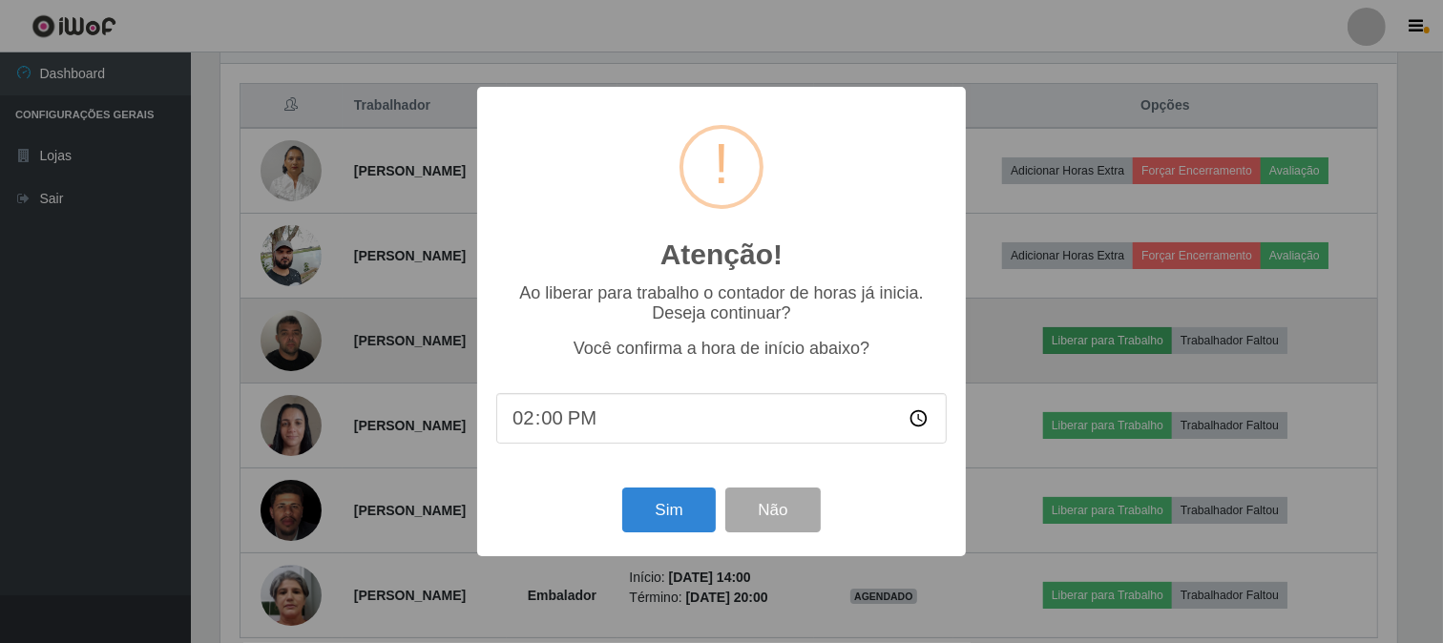
scroll to position [395, 1181]
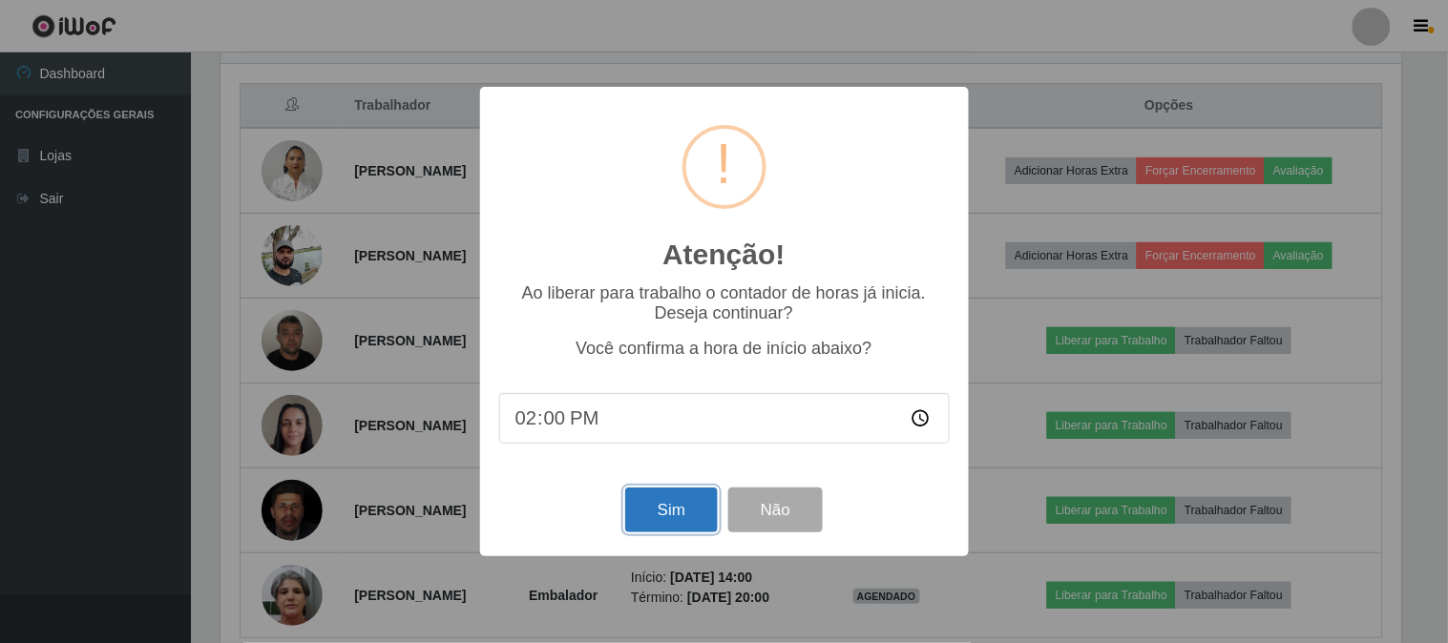
click at [671, 492] on button "Sim" at bounding box center [671, 510] width 93 height 45
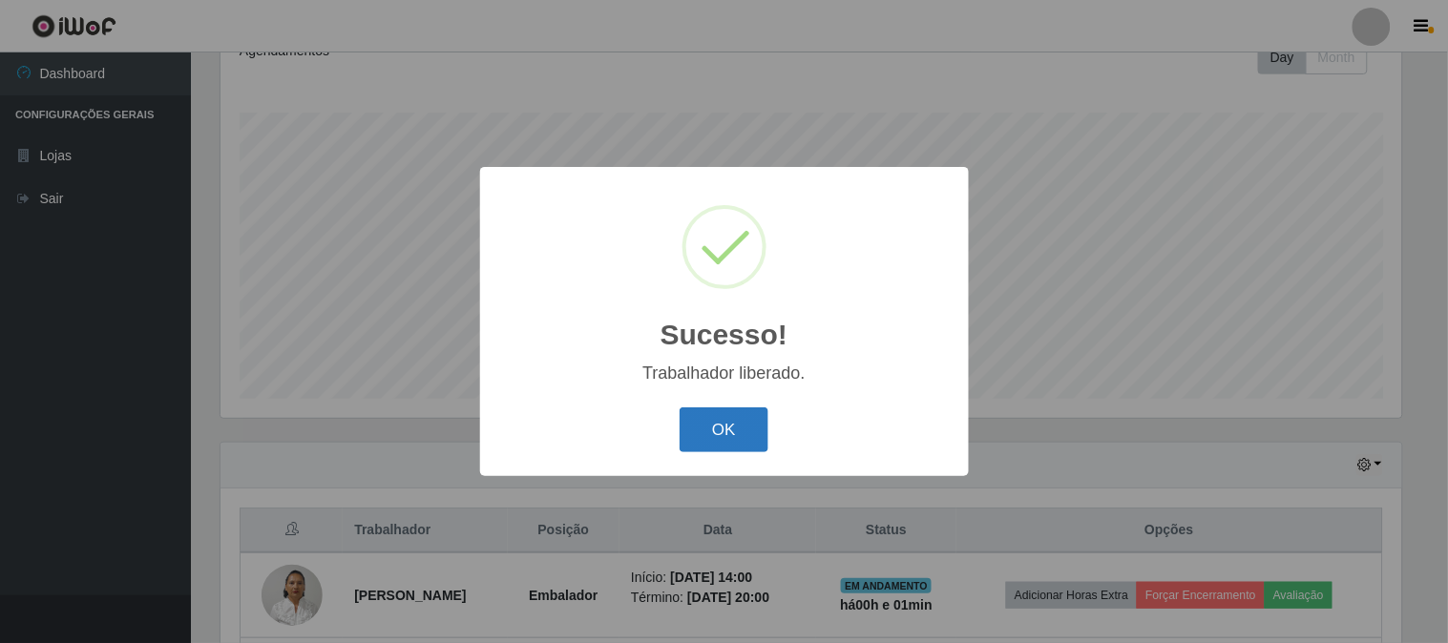
click at [740, 426] on button "OK" at bounding box center [724, 430] width 89 height 45
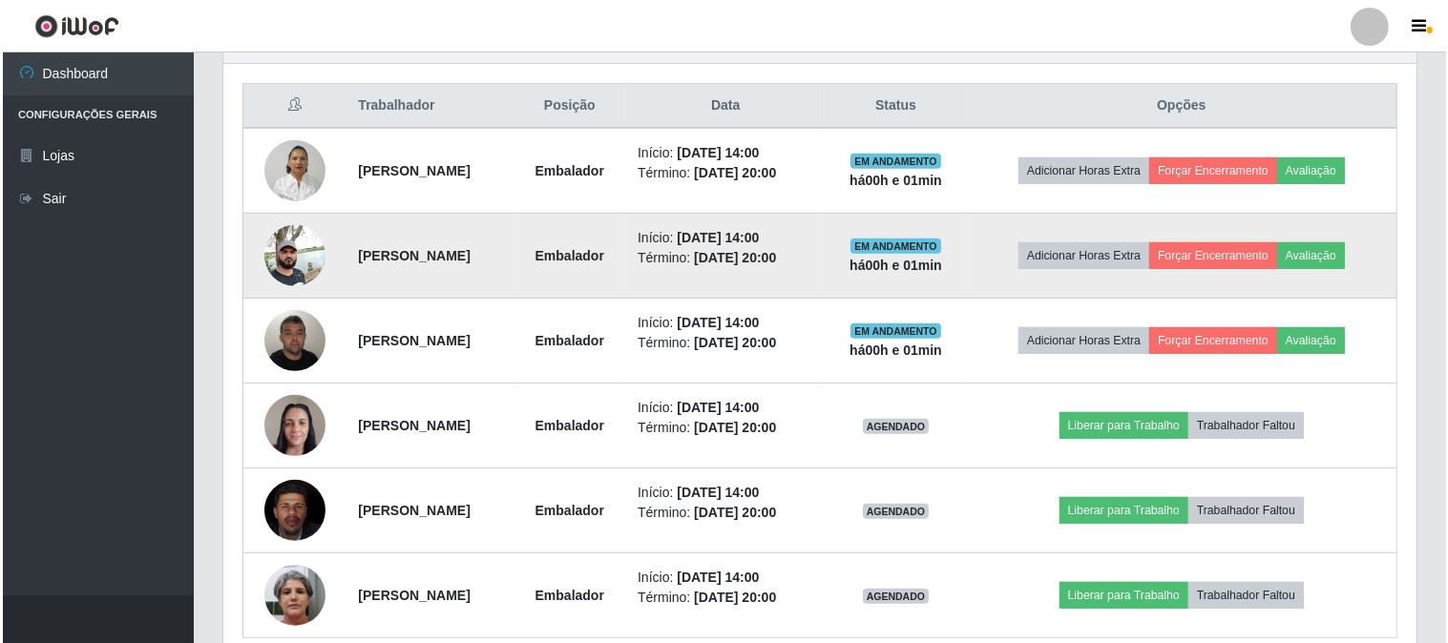
scroll to position [794, 0]
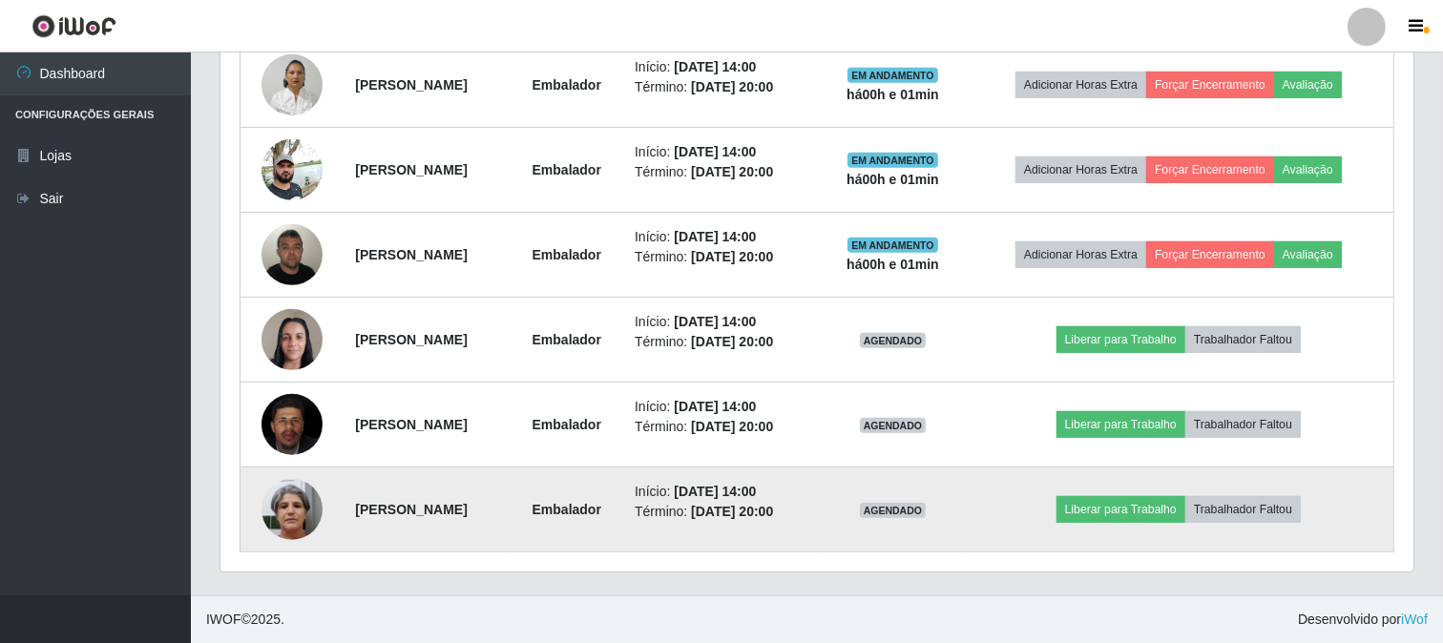
click at [1152, 523] on td "Liberar para Trabalho Trabalhador Faltou" at bounding box center [1179, 510] width 430 height 85
click at [1166, 510] on button "Liberar para Trabalho" at bounding box center [1121, 509] width 129 height 27
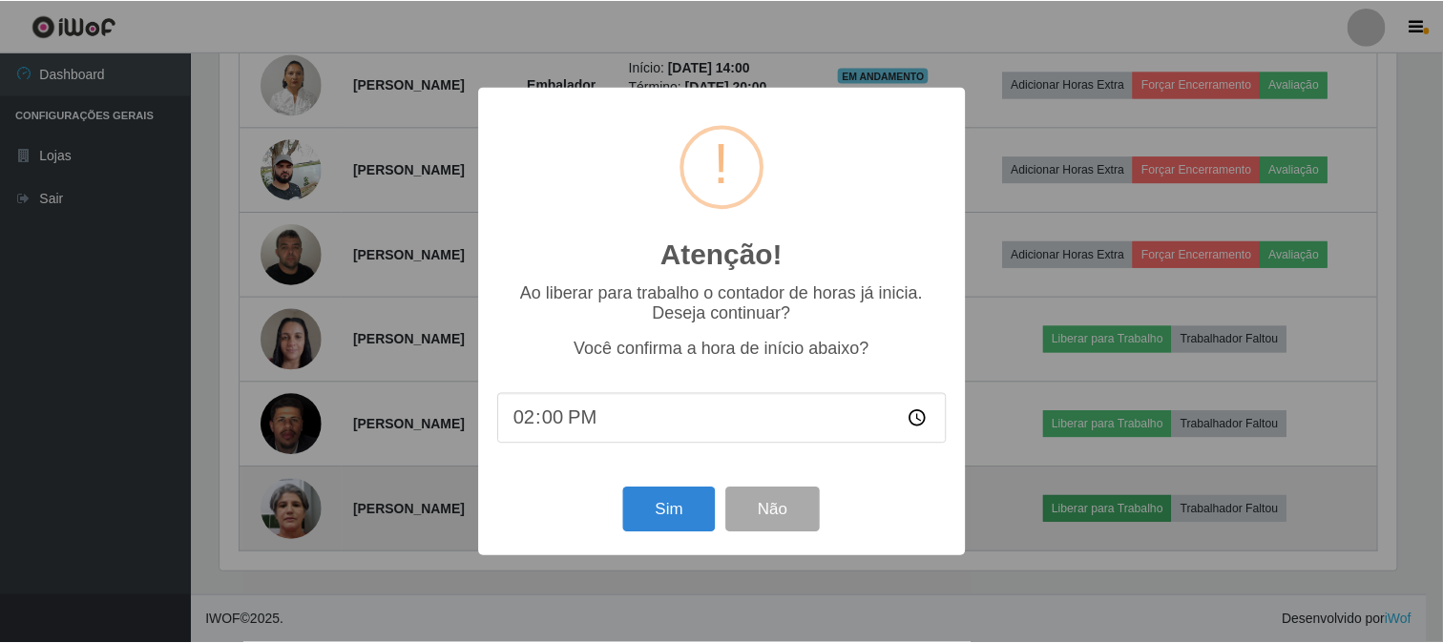
scroll to position [395, 1181]
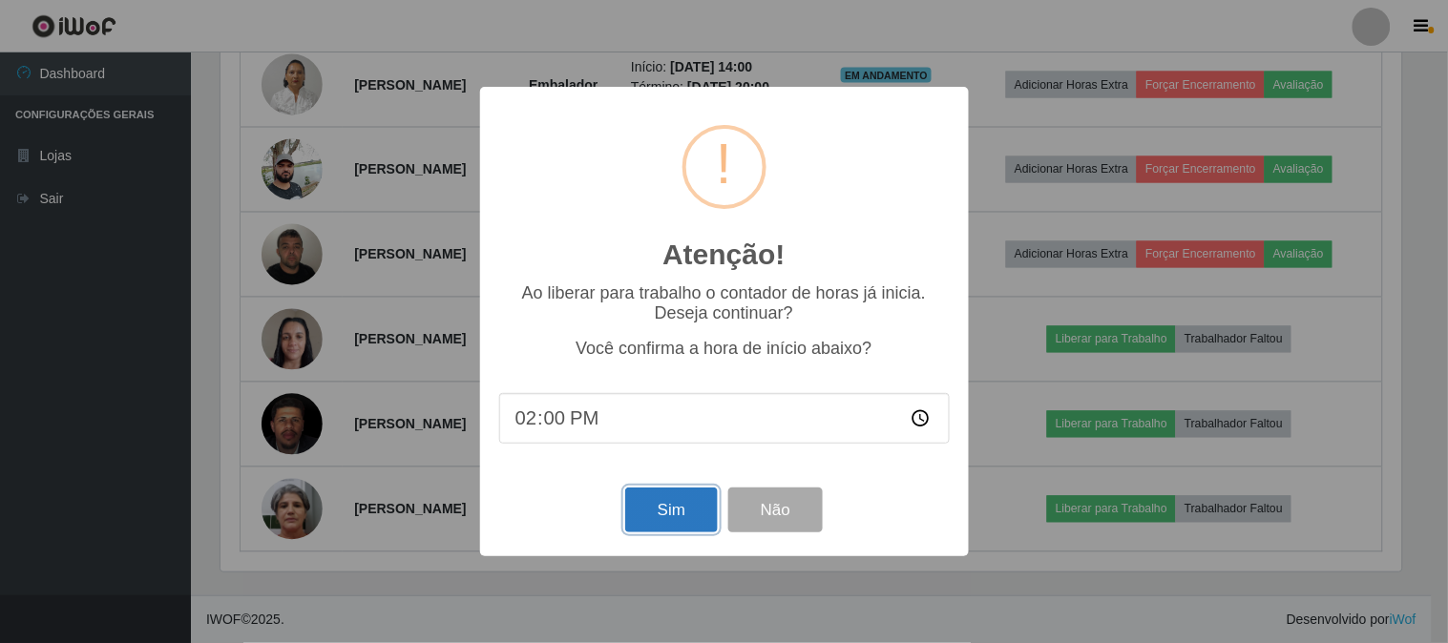
click at [688, 511] on button "Sim" at bounding box center [671, 510] width 93 height 45
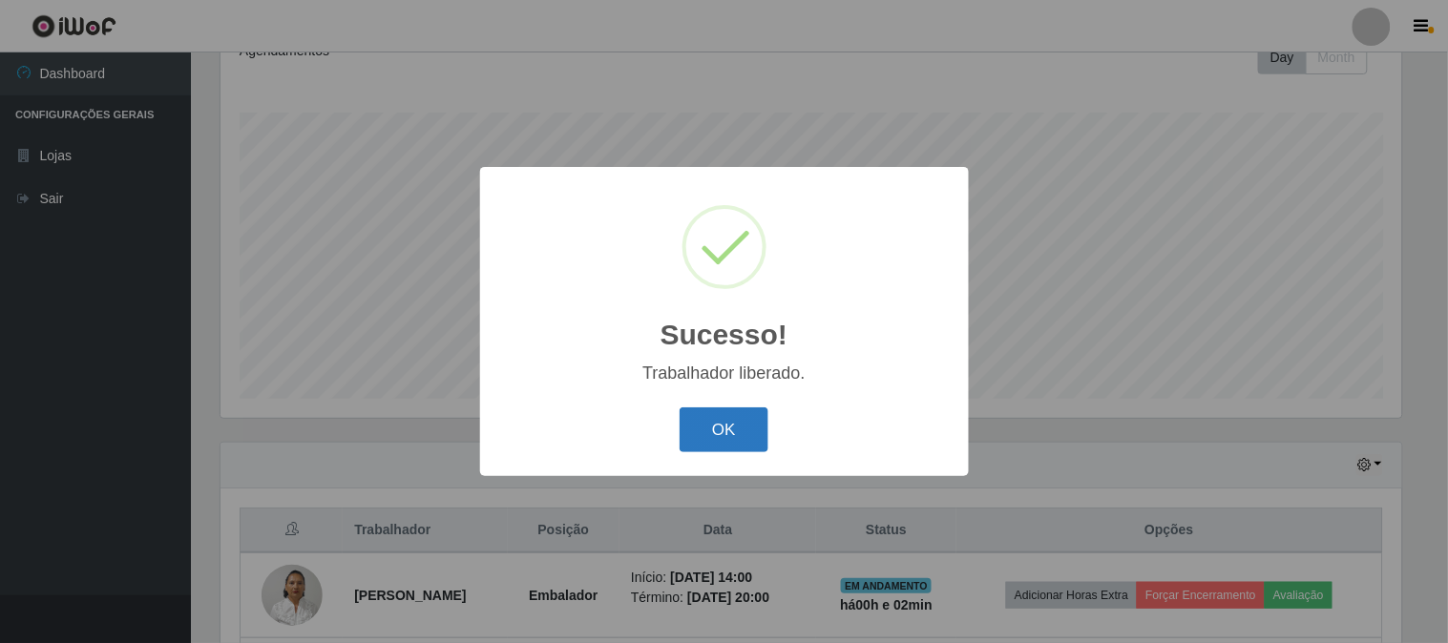
click at [747, 425] on button "OK" at bounding box center [724, 430] width 89 height 45
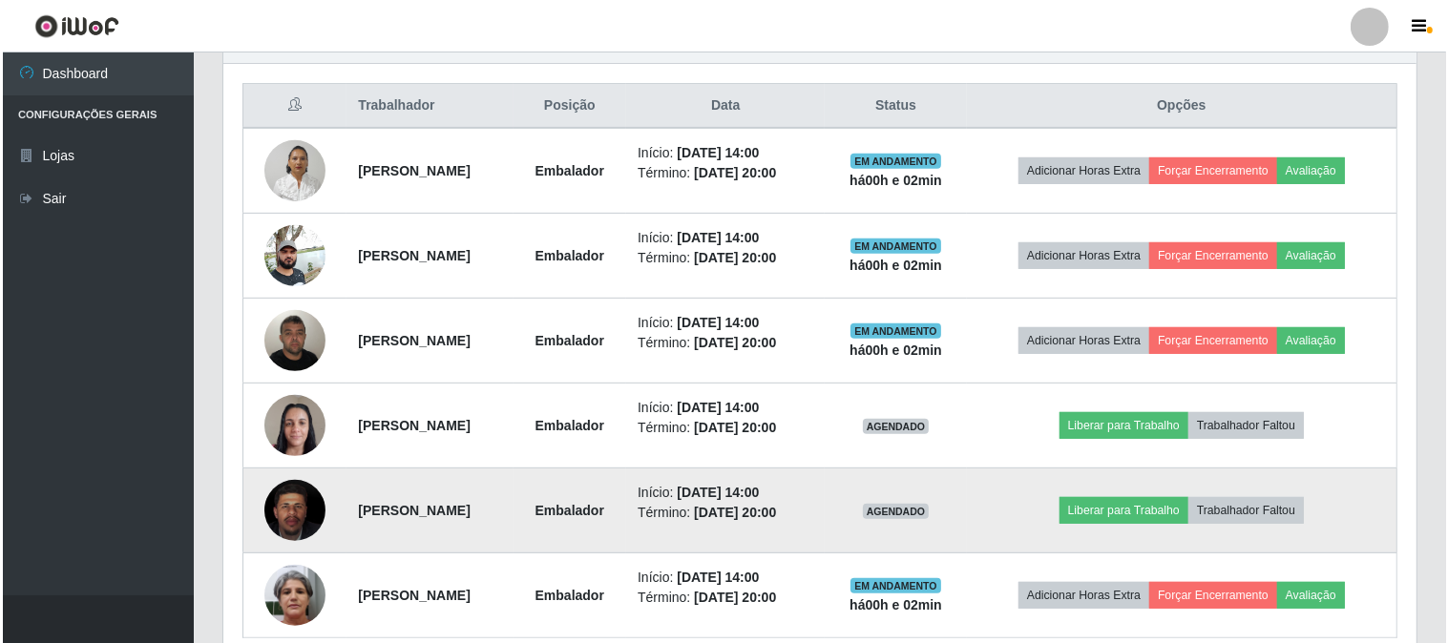
scroll to position [794, 0]
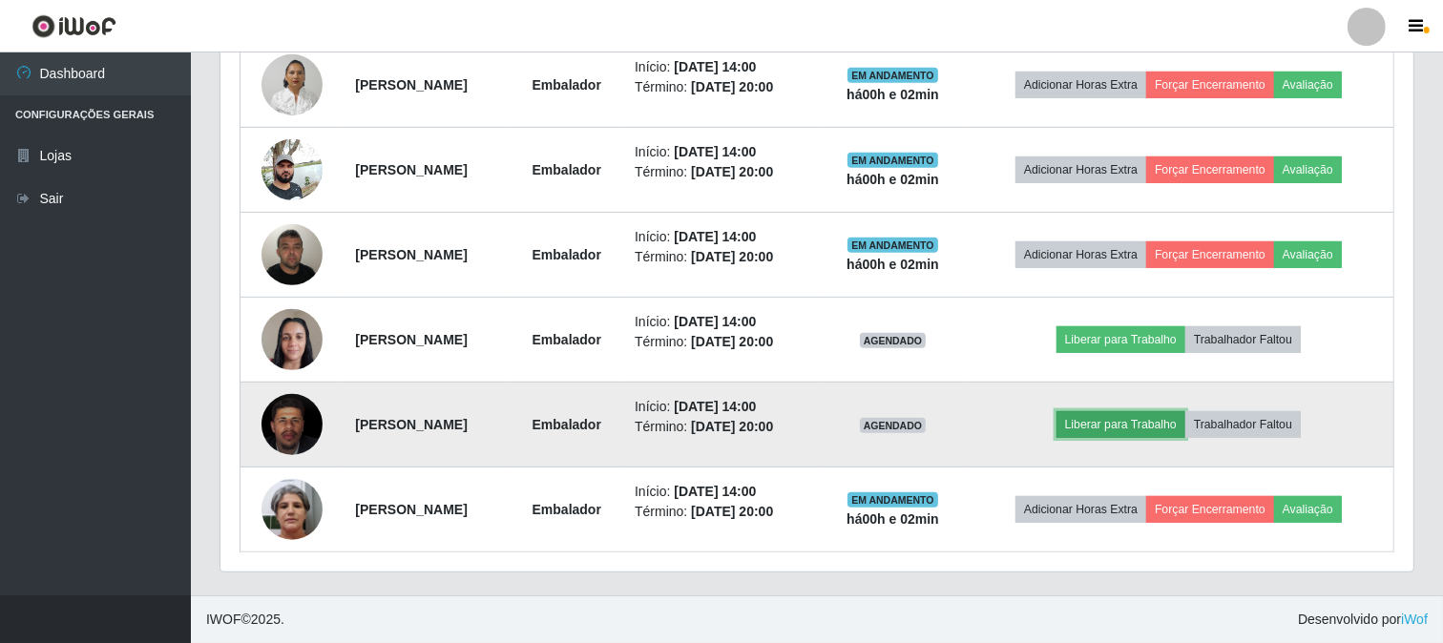
click at [1150, 422] on button "Liberar para Trabalho" at bounding box center [1121, 424] width 129 height 27
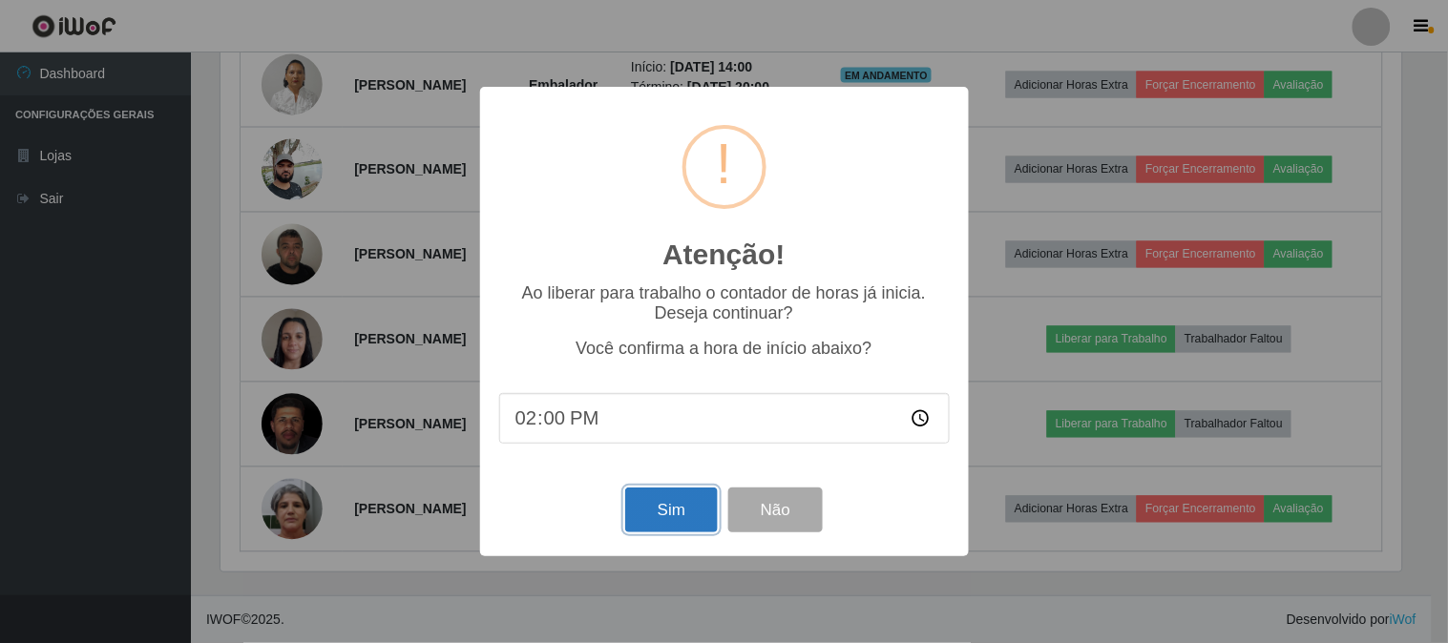
click at [659, 501] on button "Sim" at bounding box center [671, 510] width 93 height 45
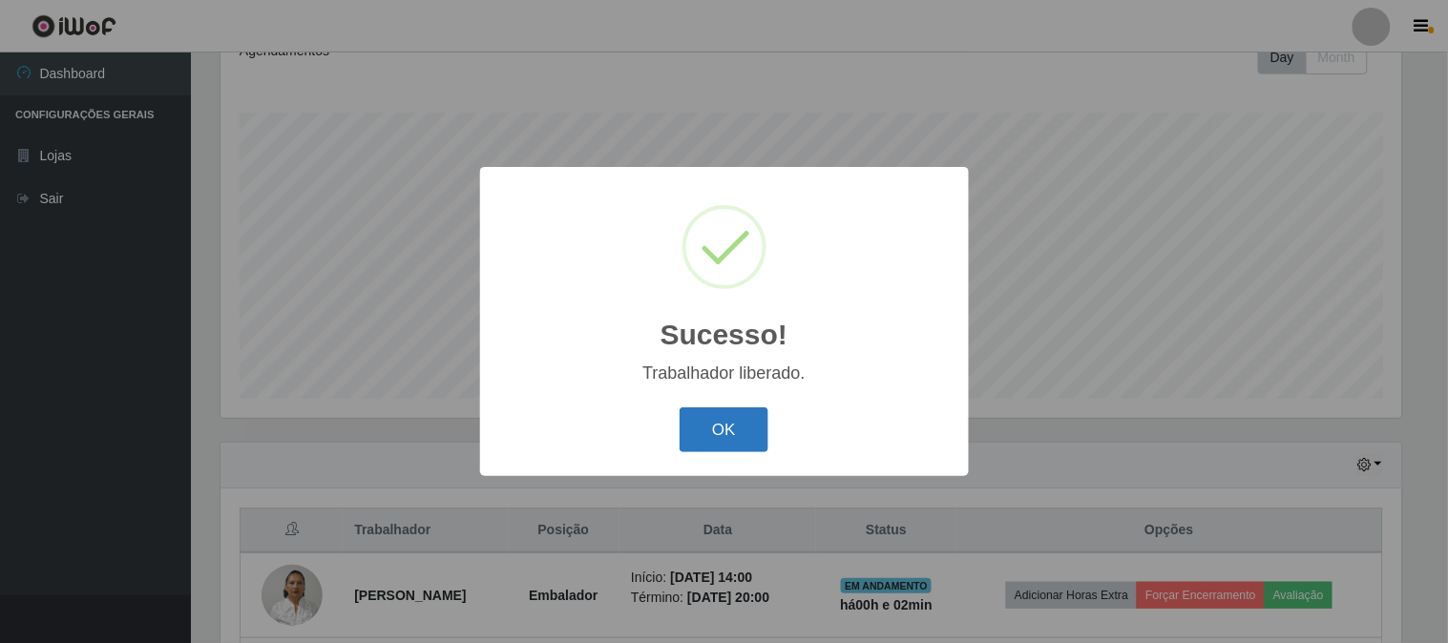
click at [754, 428] on button "OK" at bounding box center [724, 430] width 89 height 45
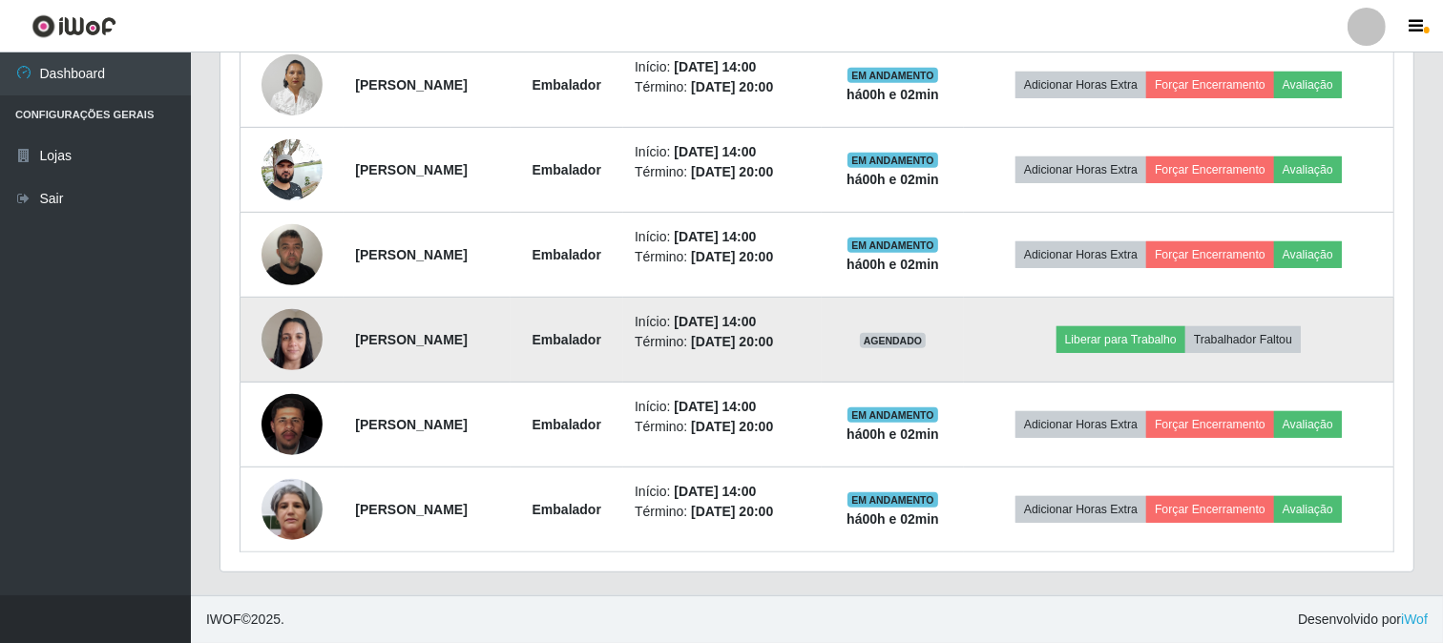
click at [291, 346] on img at bounding box center [292, 339] width 61 height 81
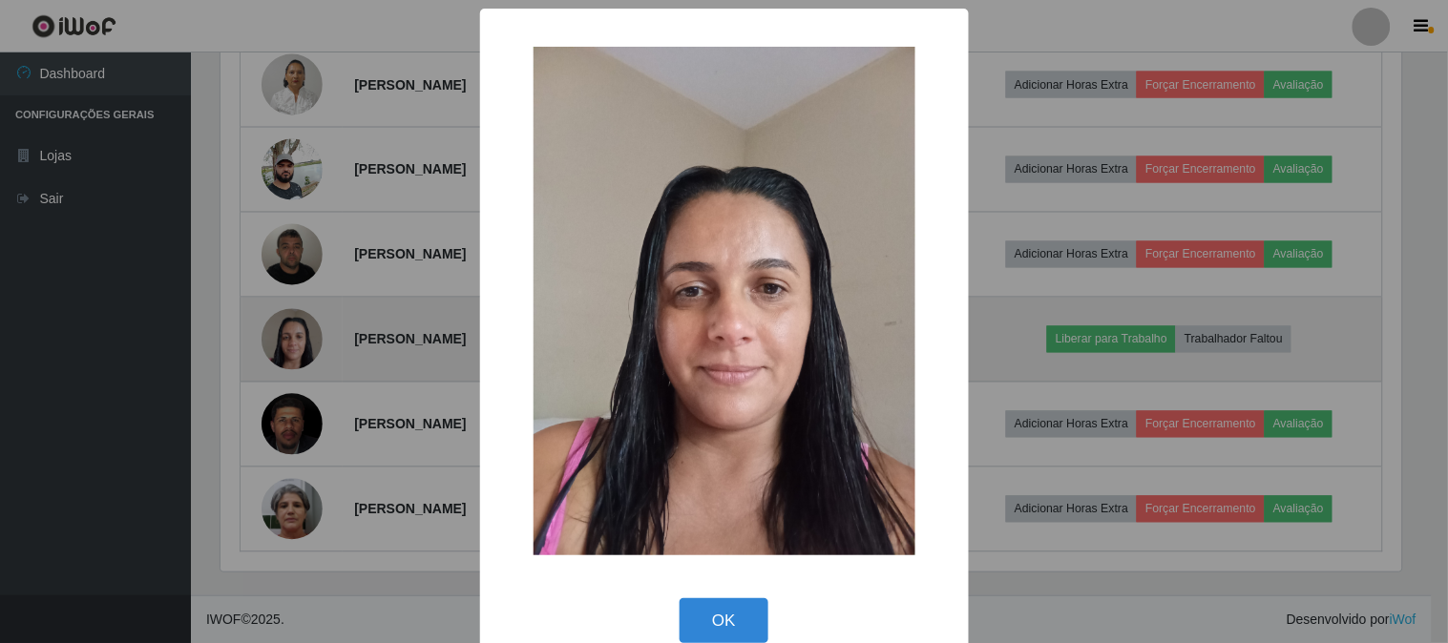
click at [289, 346] on div "× OK Cancel" at bounding box center [724, 321] width 1448 height 643
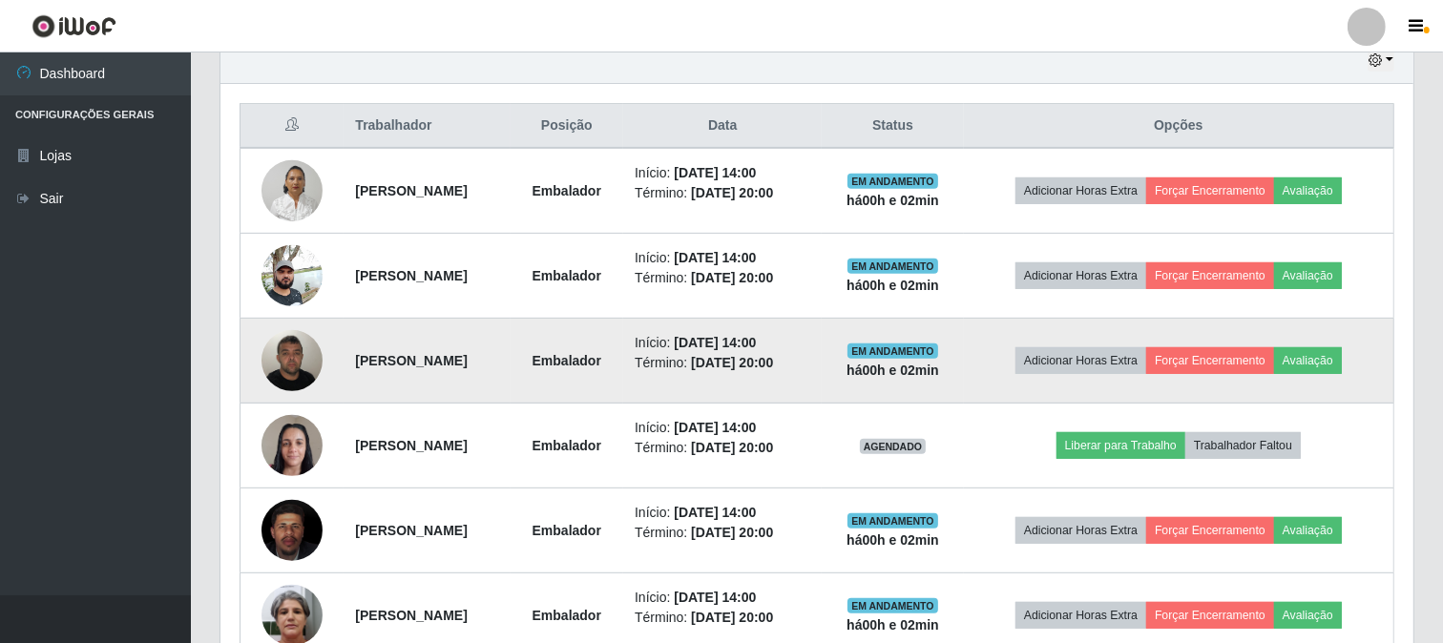
scroll to position [794, 0]
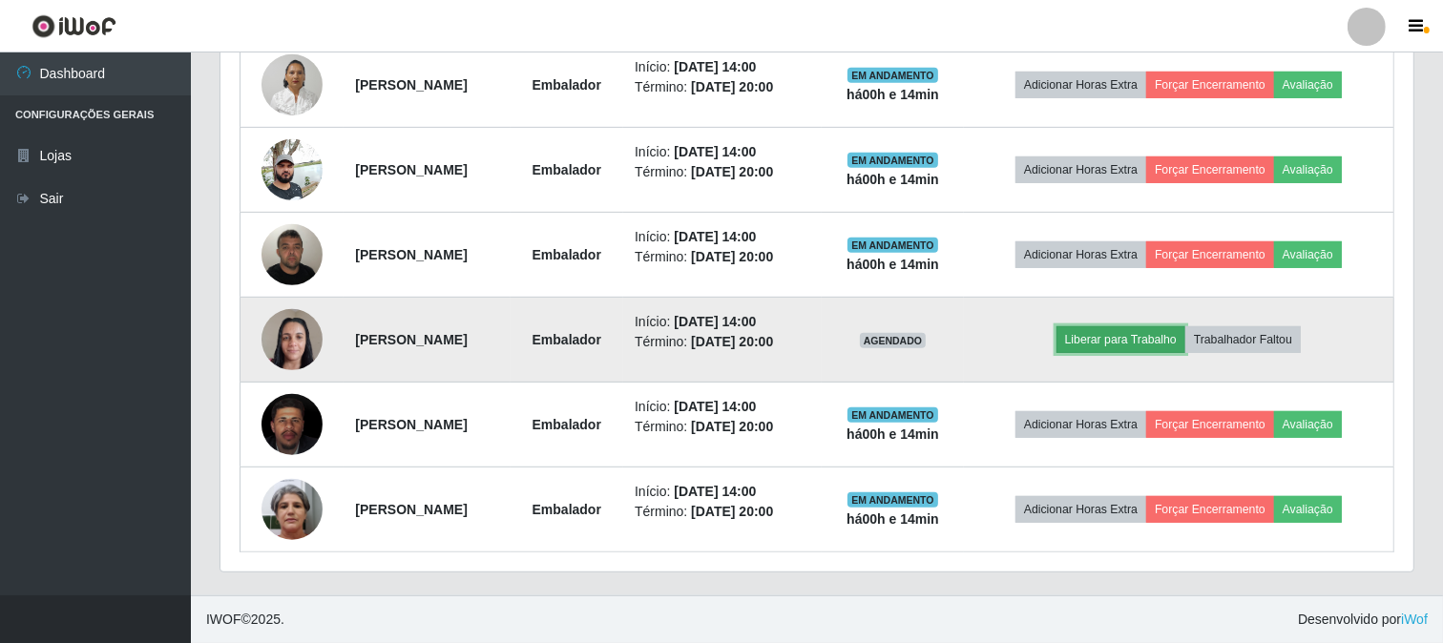
click at [1147, 332] on button "Liberar para Trabalho" at bounding box center [1121, 339] width 129 height 27
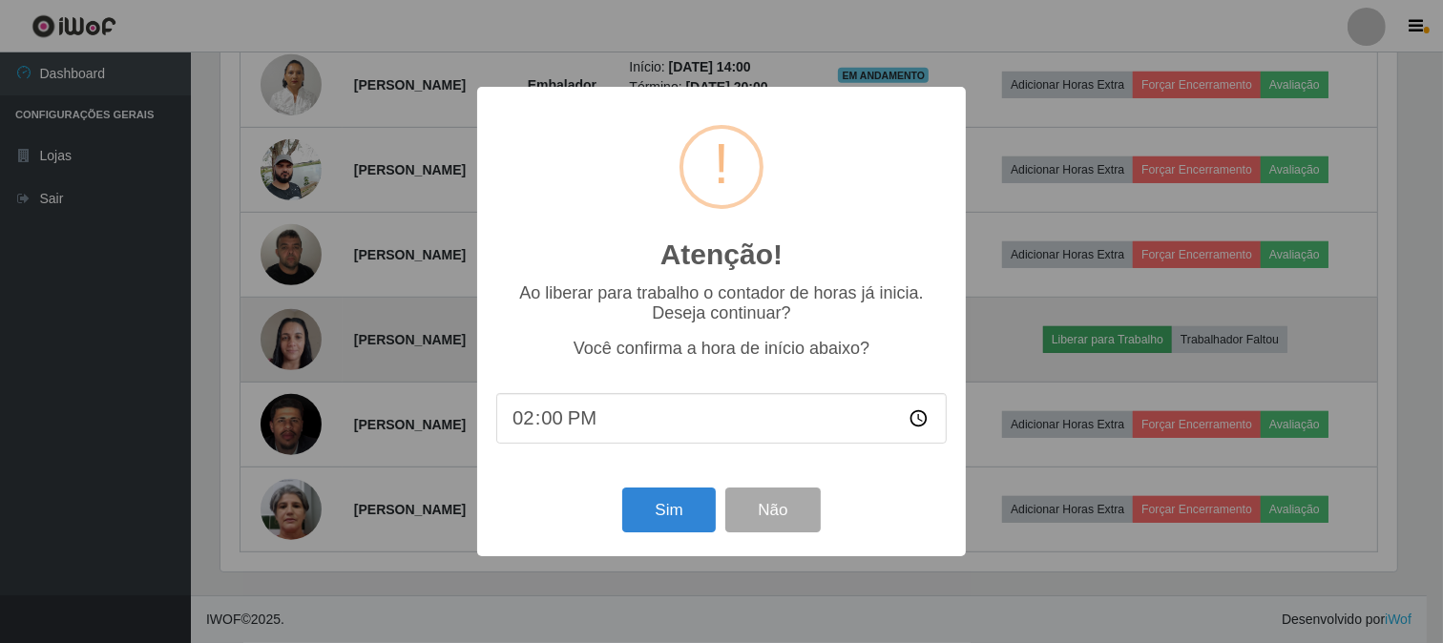
scroll to position [395, 1181]
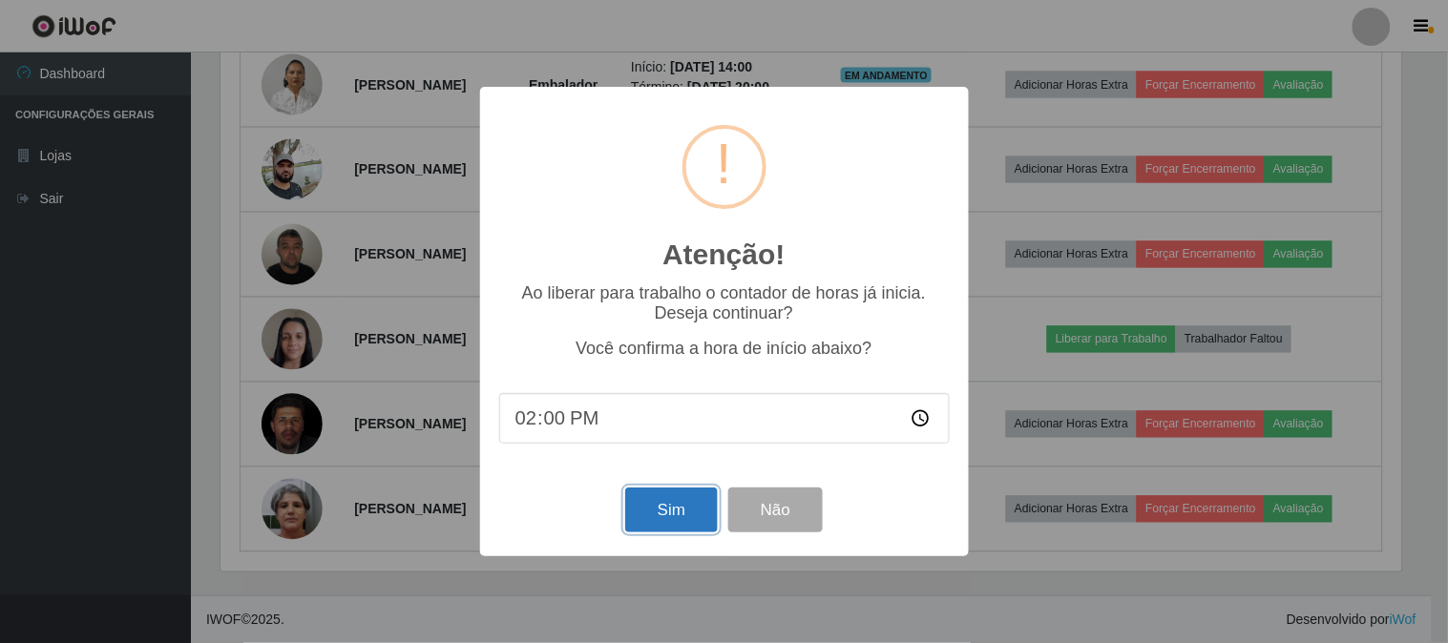
click at [663, 502] on button "Sim" at bounding box center [671, 510] width 93 height 45
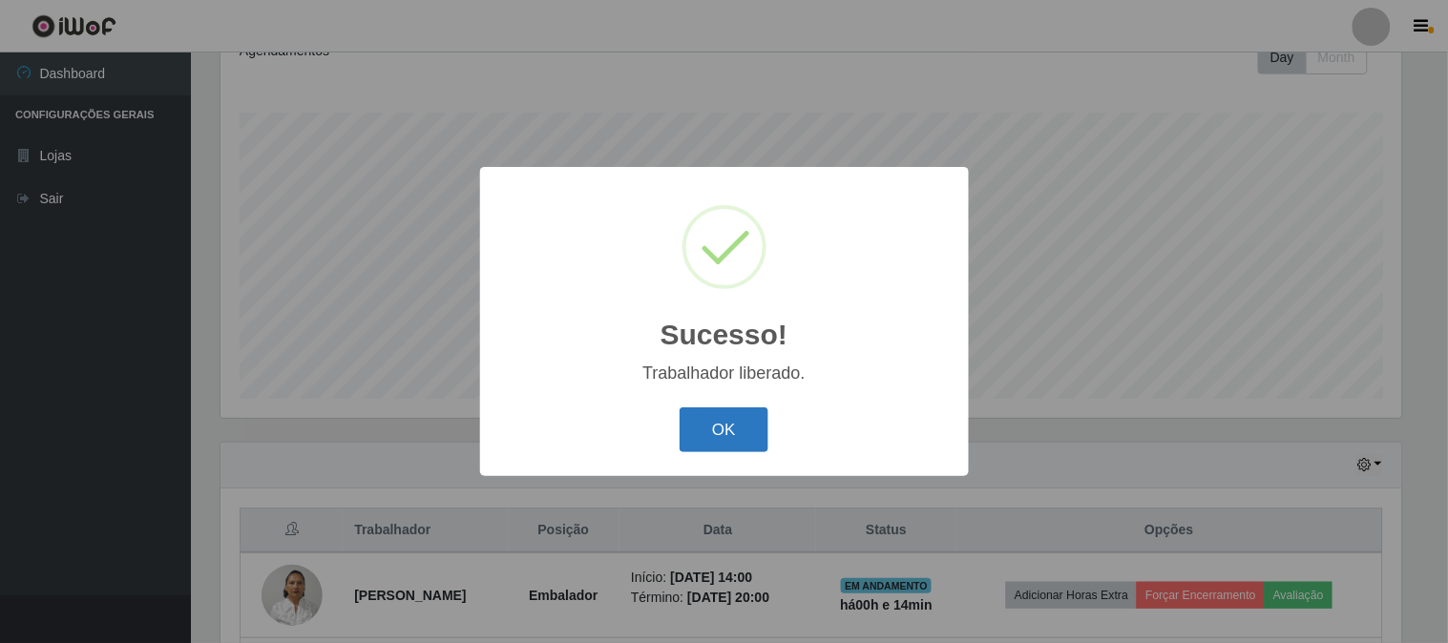
click at [735, 429] on button "OK" at bounding box center [724, 430] width 89 height 45
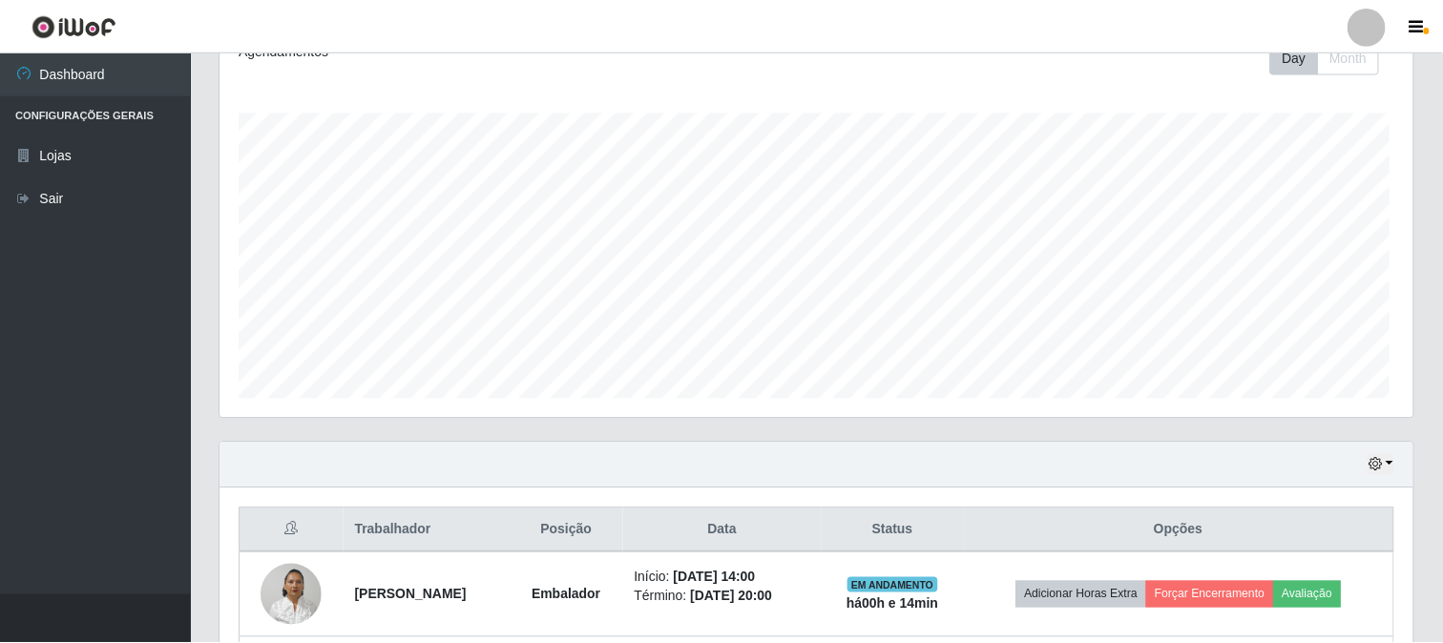
scroll to position [395, 1193]
